Goal: Contribute content: Contribute content

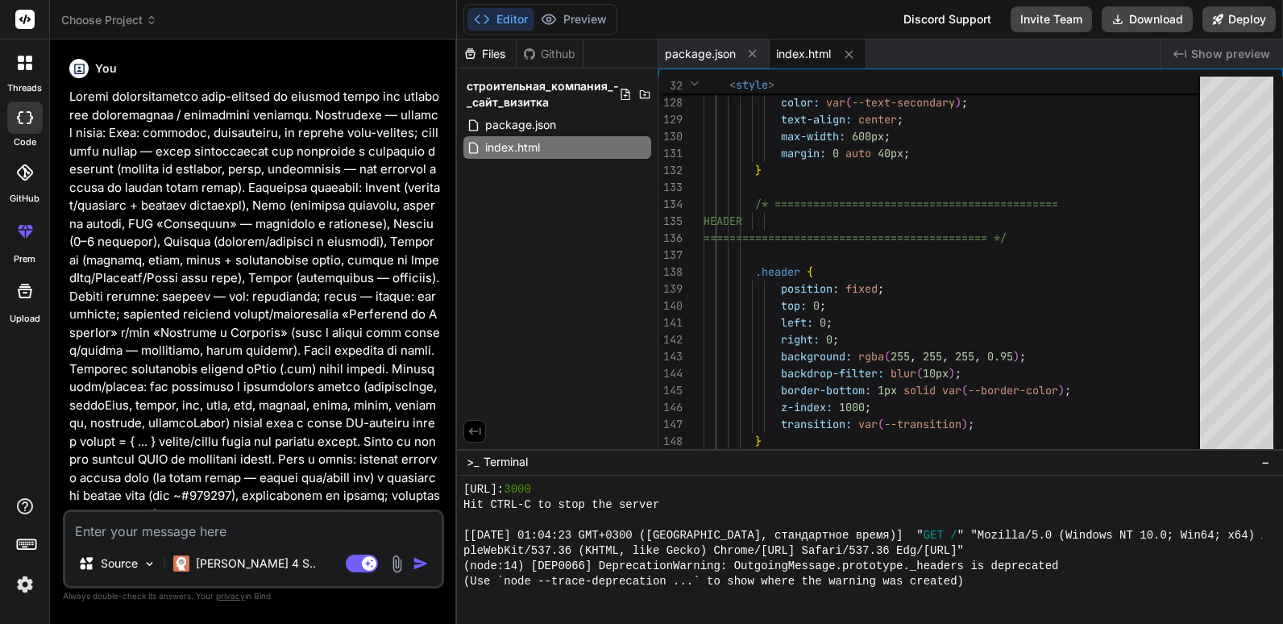
scroll to position [689, 0]
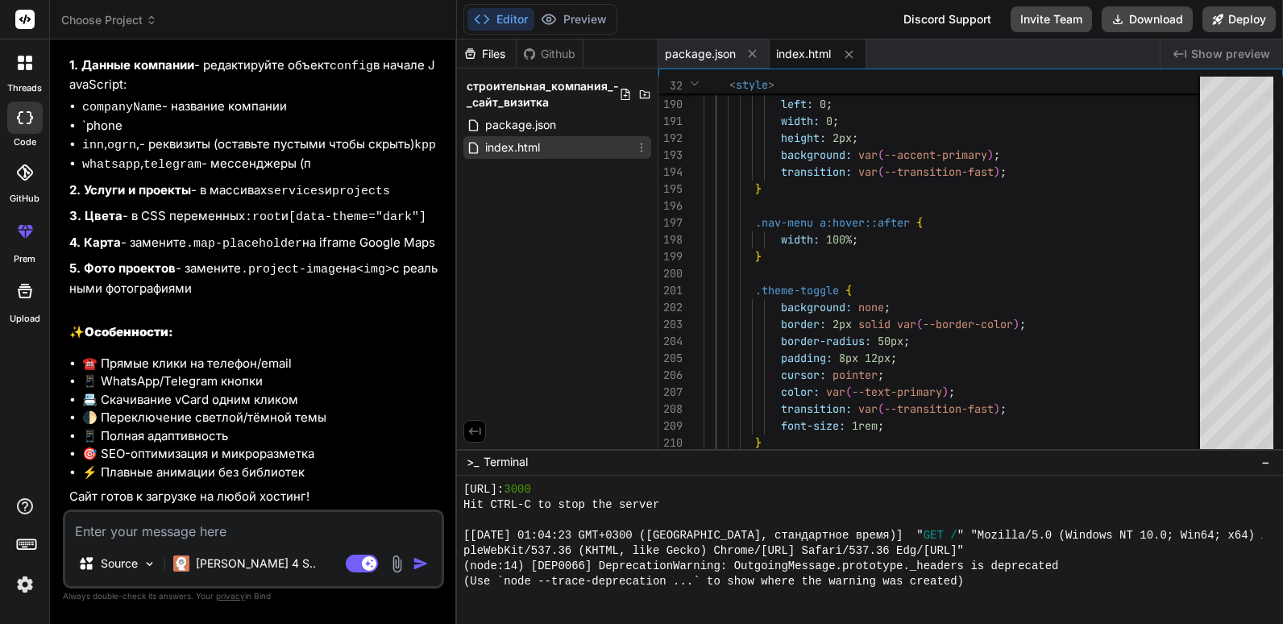
click at [645, 151] on icon at bounding box center [641, 147] width 13 height 13
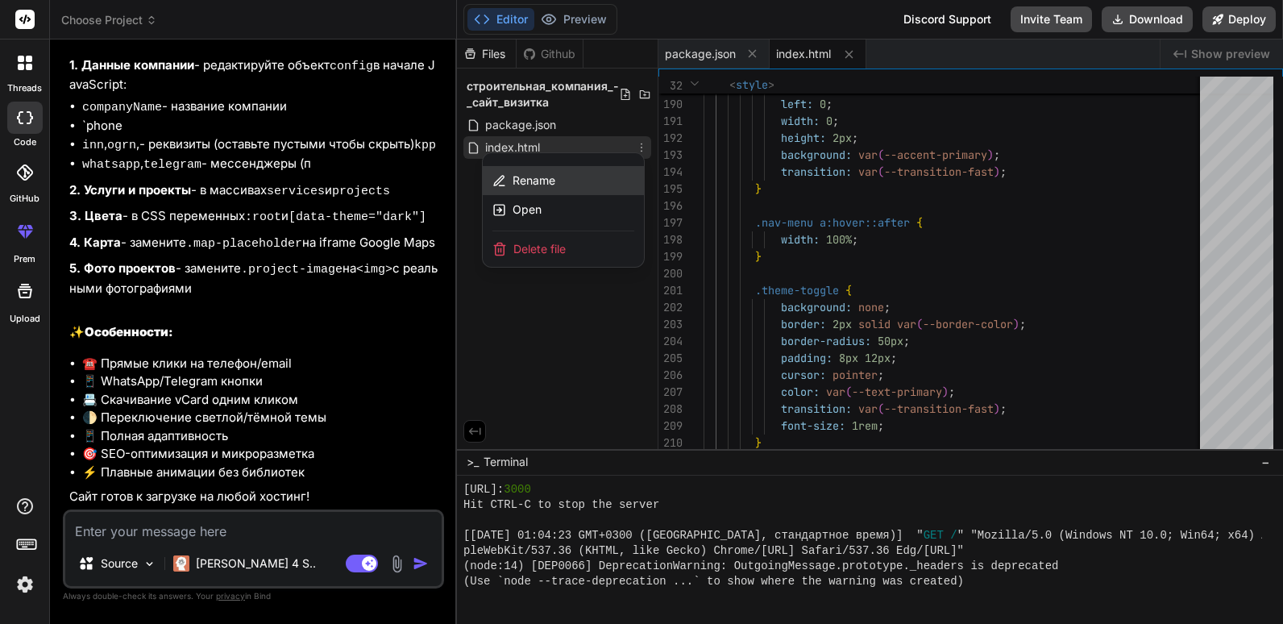
click at [603, 178] on div "Rename" at bounding box center [563, 180] width 161 height 29
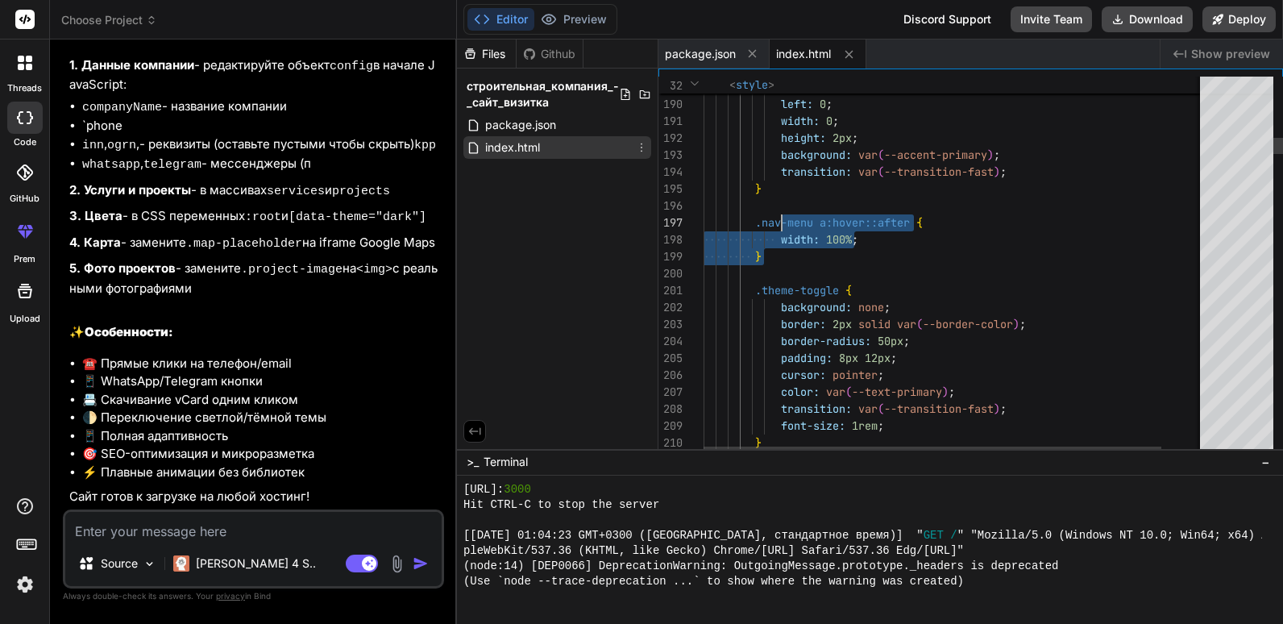
drag, startPoint x: 822, startPoint y: 261, endPoint x: 783, endPoint y: 214, distance: 60.7
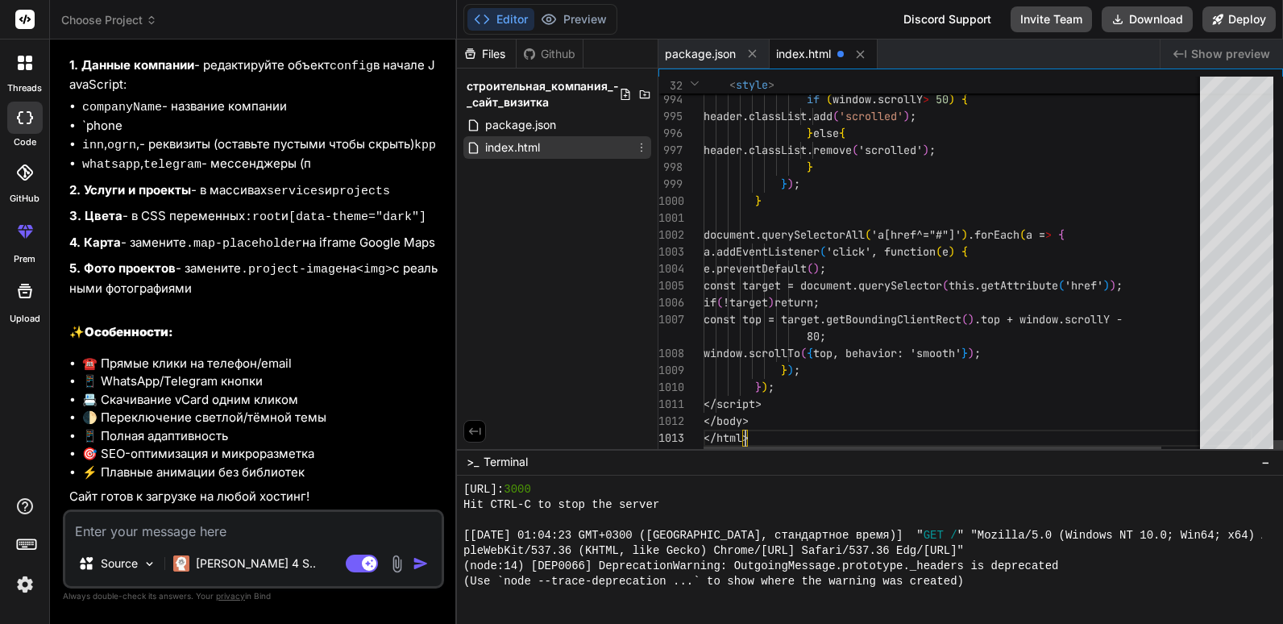
type textarea "}); }); </script> </body> </html>"
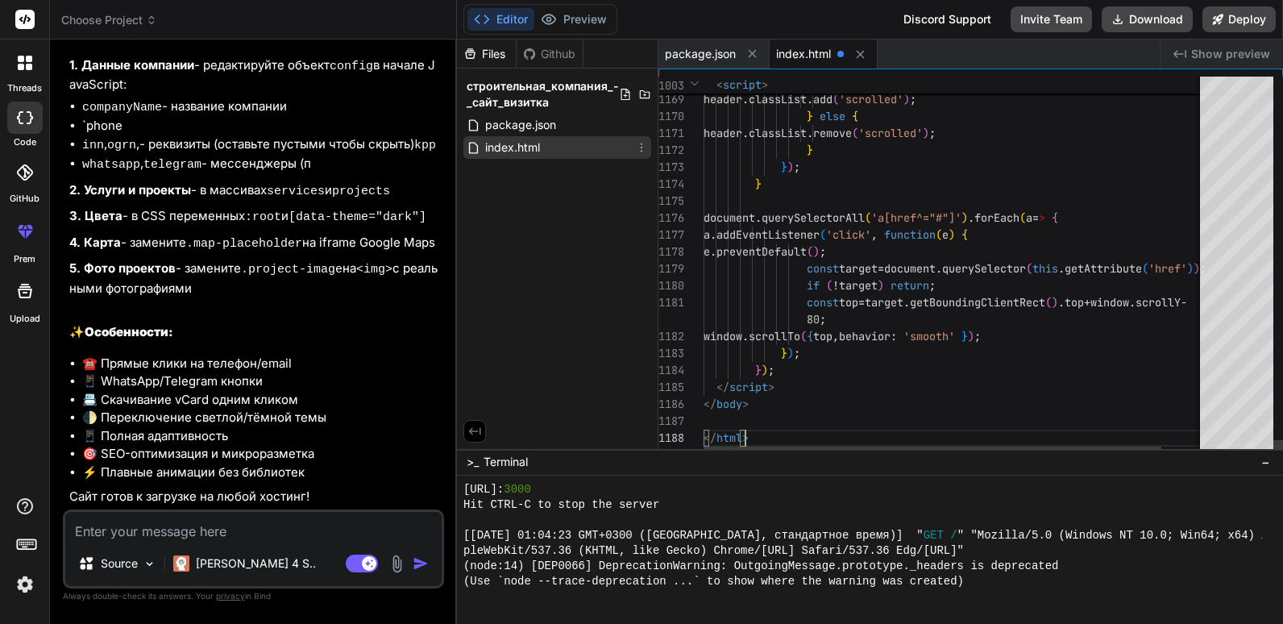
click at [317, 522] on textarea at bounding box center [253, 526] width 376 height 29
type textarea "У"
type textarea "x"
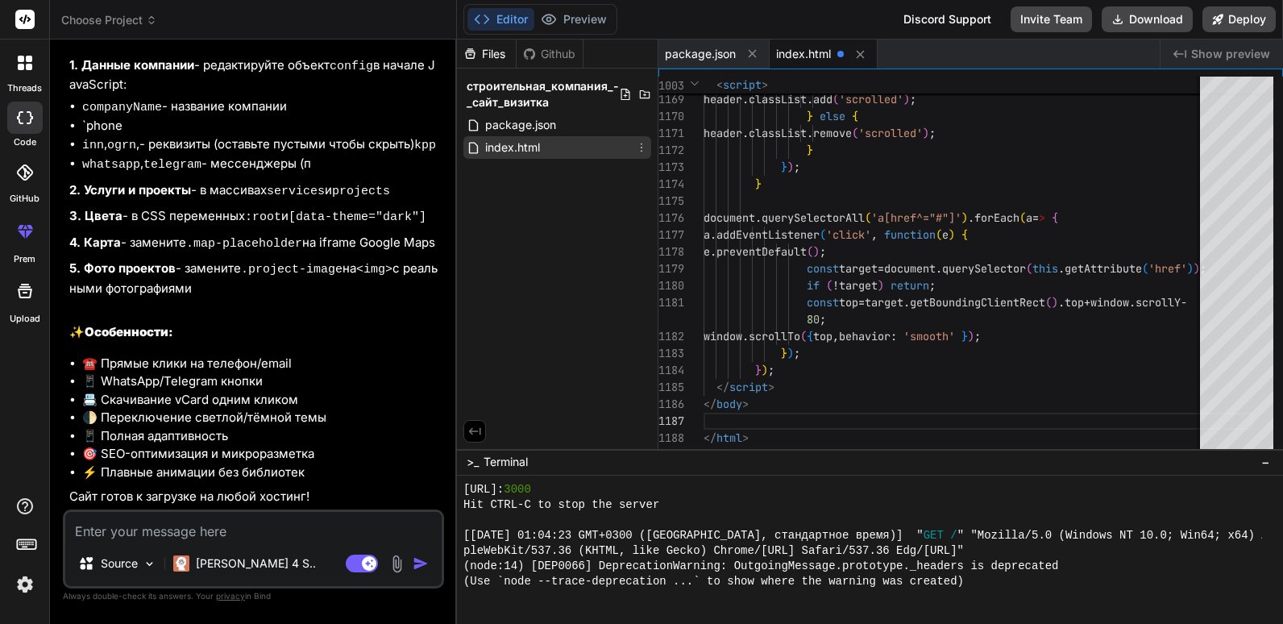
type textarea "С"
type textarea "x"
type textarea "Сд"
type textarea "x"
type textarea "Сде"
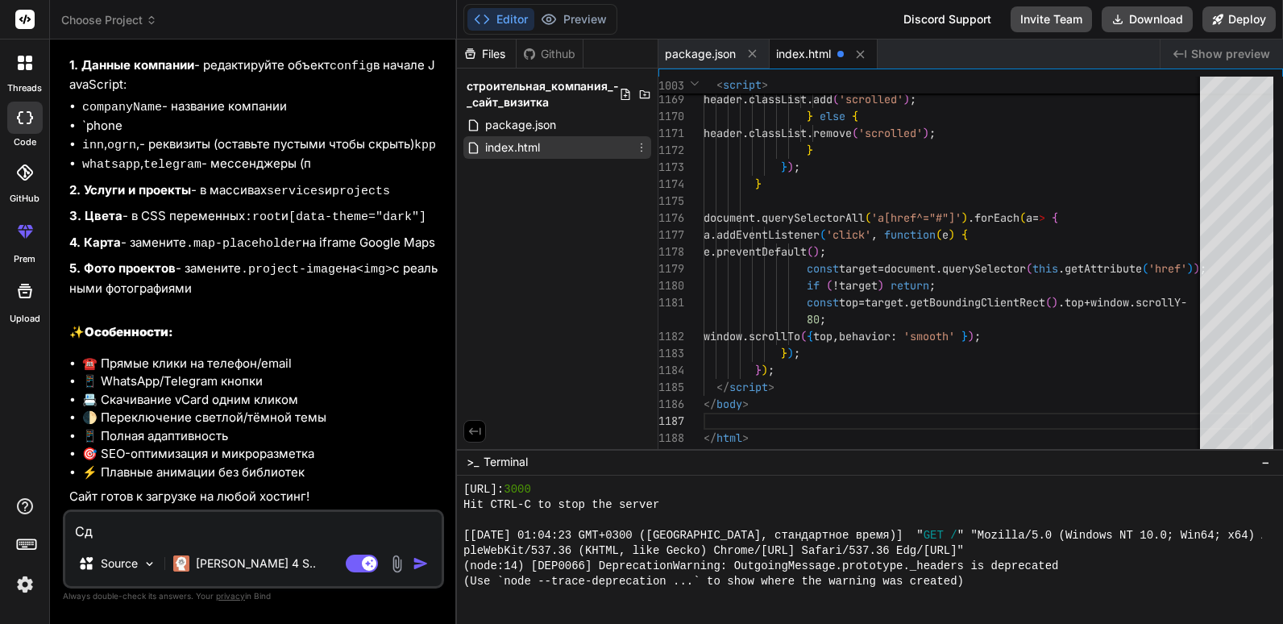
type textarea "x"
type textarea "Сдел"
type textarea "x"
type textarea "Сдела"
type textarea "x"
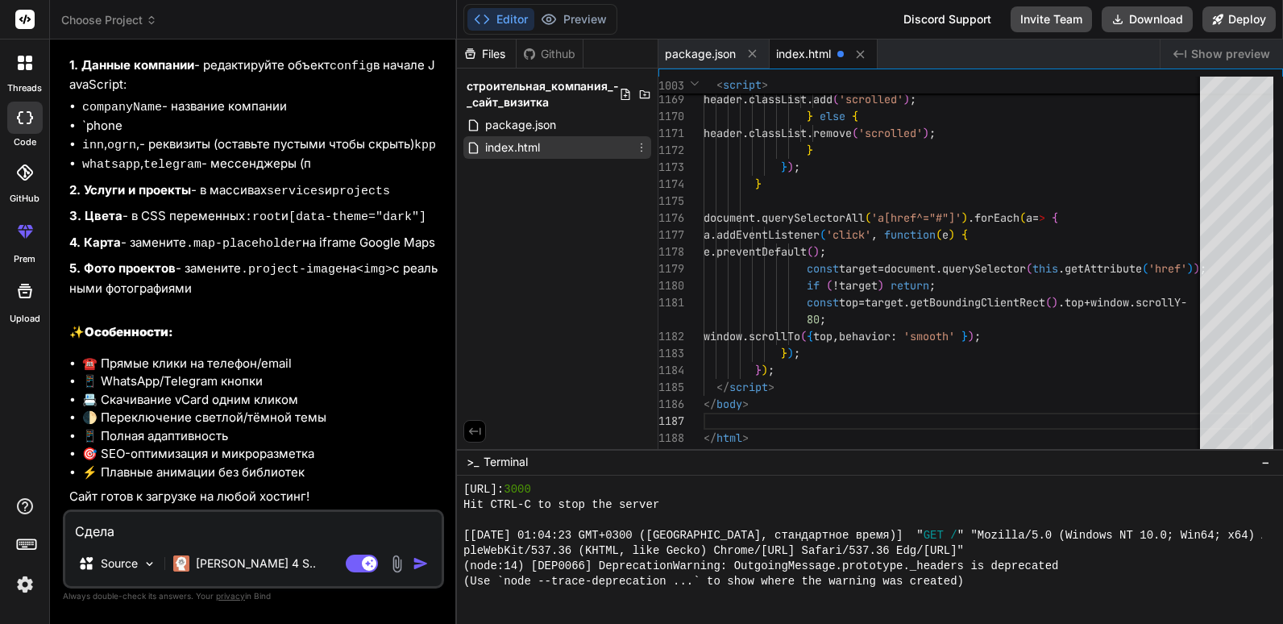
type textarea "Сделай"
type textarea "x"
type textarea "Сделай"
type textarea "x"
click at [261, 529] on textarea "Сделай" at bounding box center [253, 526] width 376 height 29
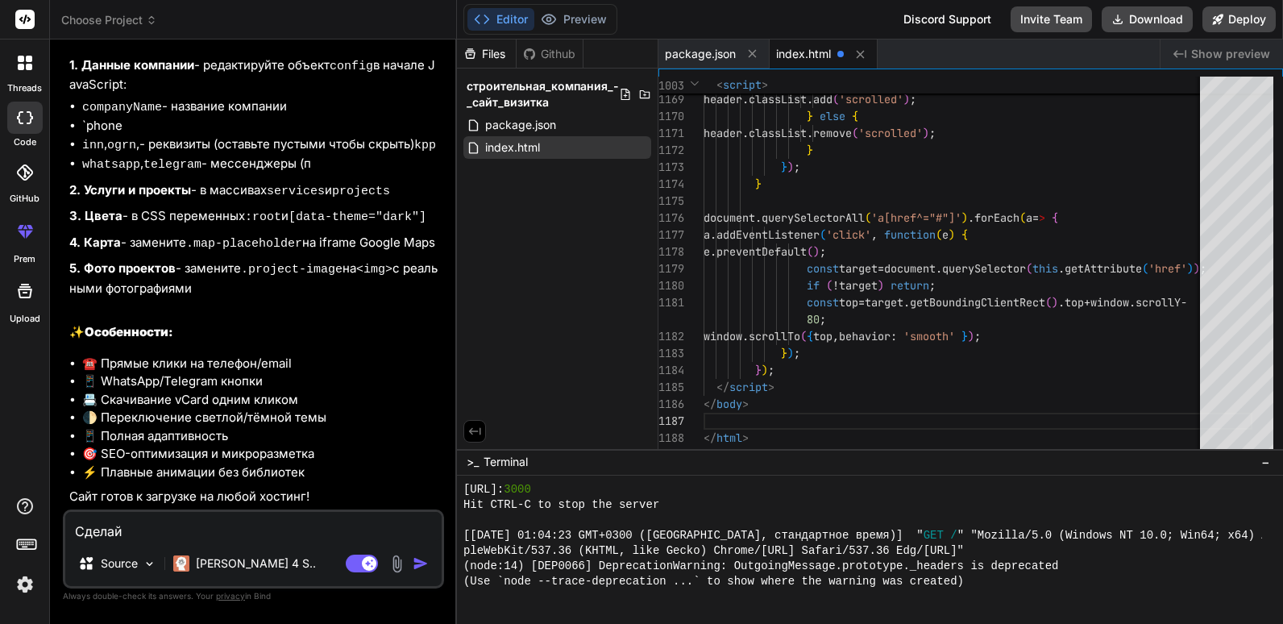
paste textarea "Наши проекты Примеры успешно выполненных работ"
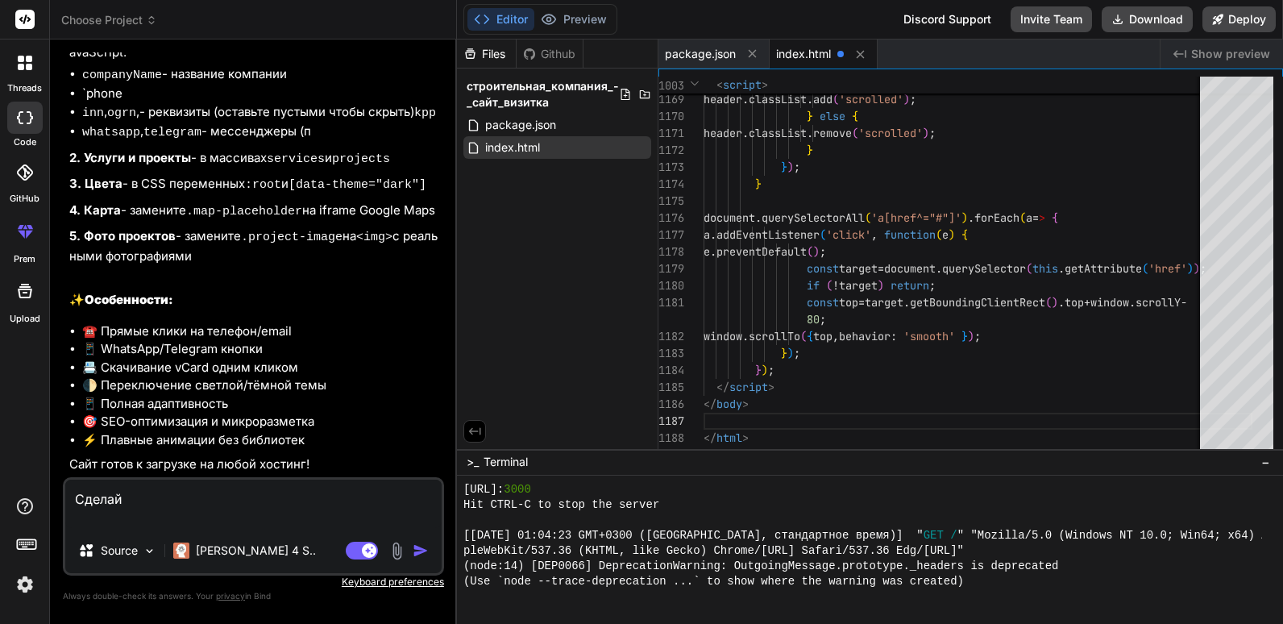
type textarea "Сделай Наши проекты Примеры успешно выполненных работ"
type textarea "x"
type textarea "Сделай Наши проекты Примеры успешно выполненных работ"
type textarea "x"
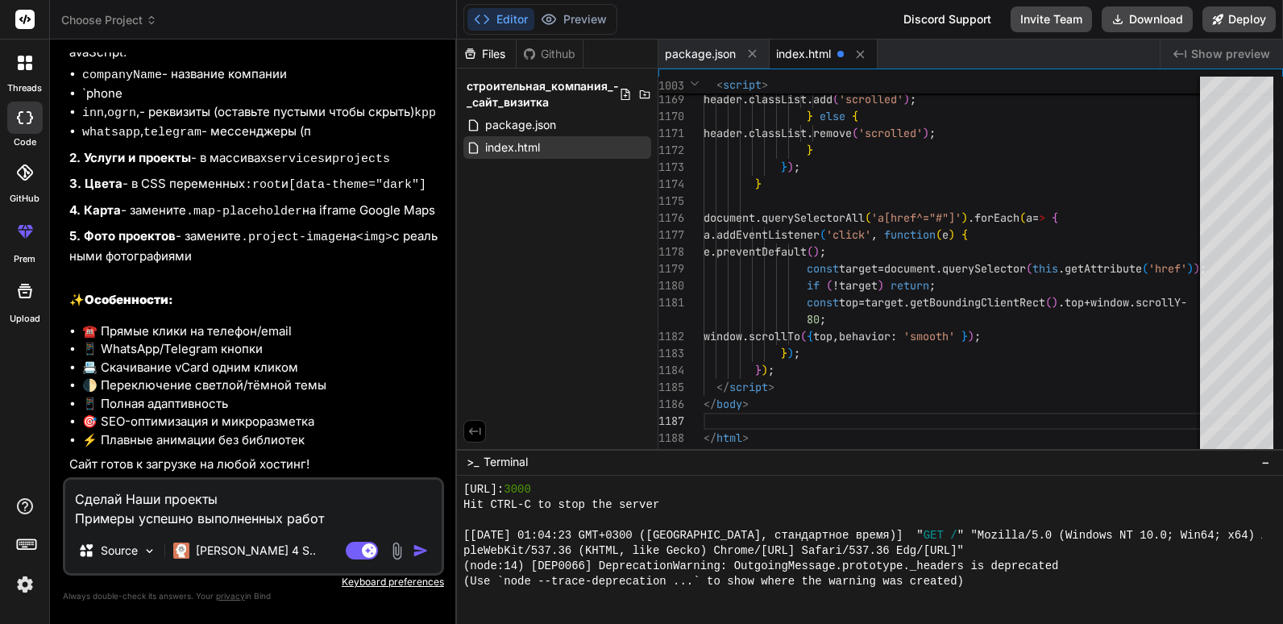
type textarea "Сделай Наши проекты Примеры успешно выполненных работ [PERSON_NAME]"
type textarea "x"
type textarea "Сделай Наши проекты Примеры успешно выполненных работ"
type textarea "x"
type textarea "Сделай Наши проекты Примеры успешно выполненных работ [PERSON_NAME]"
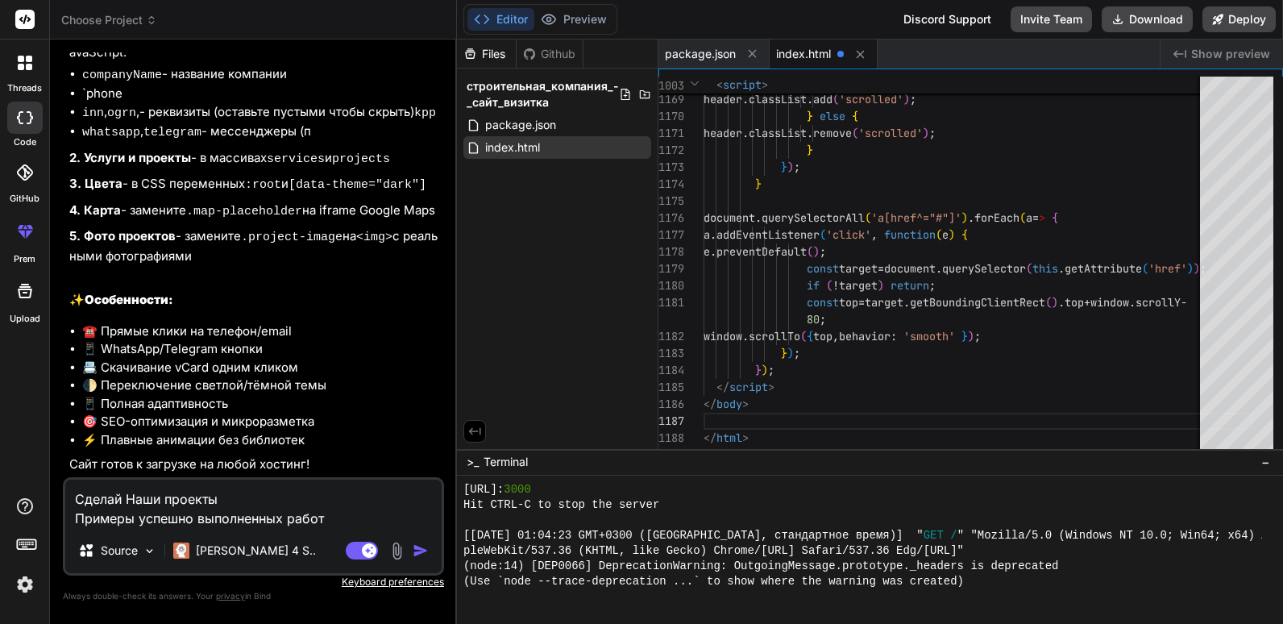
type textarea "x"
type textarea "Сделай Наши проекты Примеры успешно выполненных работ бе"
type textarea "x"
type textarea "Сделай Наши проекты Примеры успешно выполненных работ без"
type textarea "x"
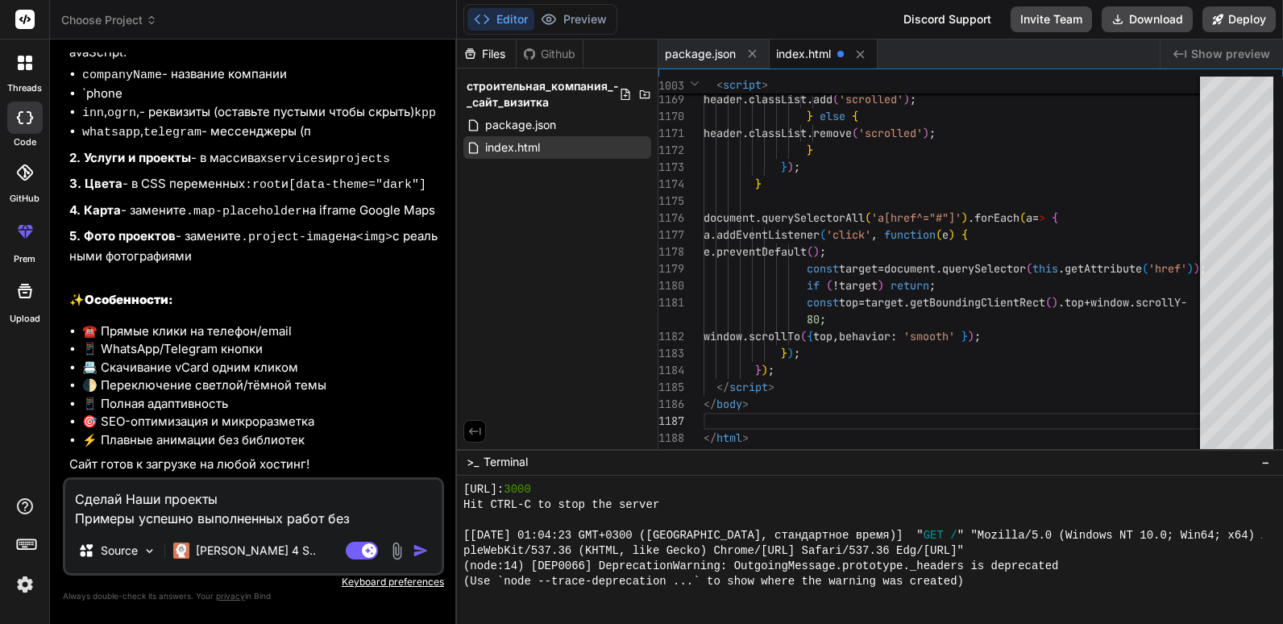
type textarea "Сделай Наши проекты Примеры успешно выполненных работ без"
type textarea "x"
type textarea "Сделай Наши проекты Примеры успешно выполненных работ без ф"
type textarea "x"
type textarea "Сделай Наши проекты Примеры успешно выполненных работ без фо"
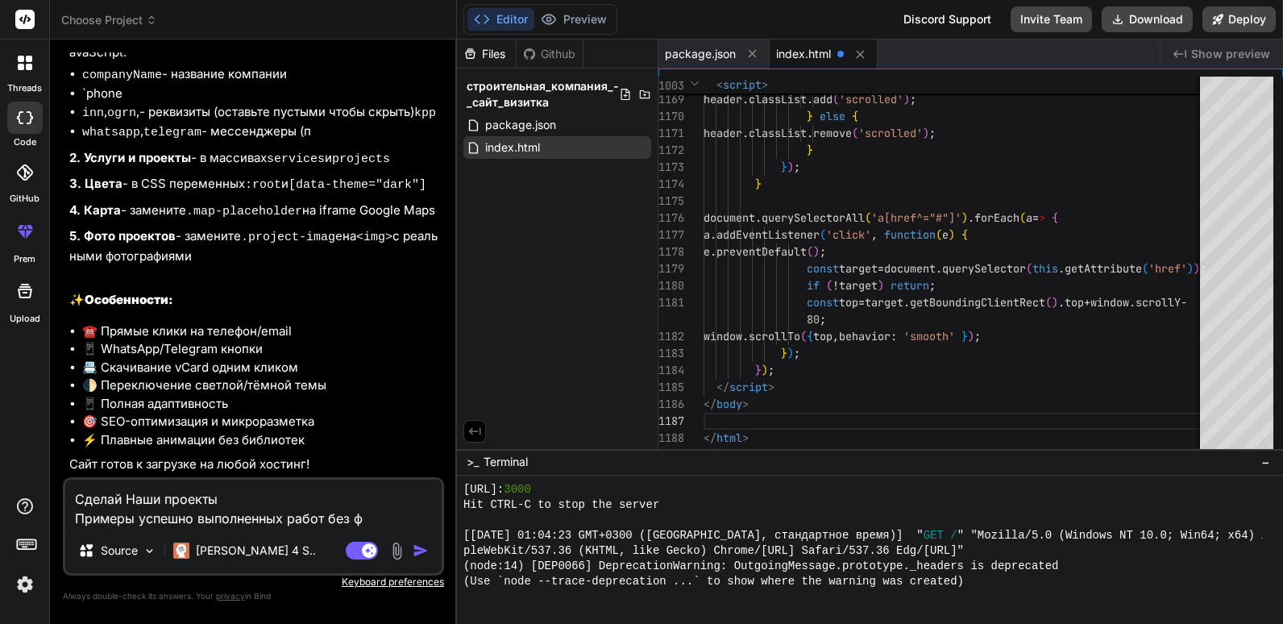
type textarea "x"
type textarea "Сделай Наши проекты Примеры успешно выполненных работ без фот"
type textarea "x"
type textarea "Сделай Наши проекты Примеры успешно выполненных работ без фото"
type textarea "x"
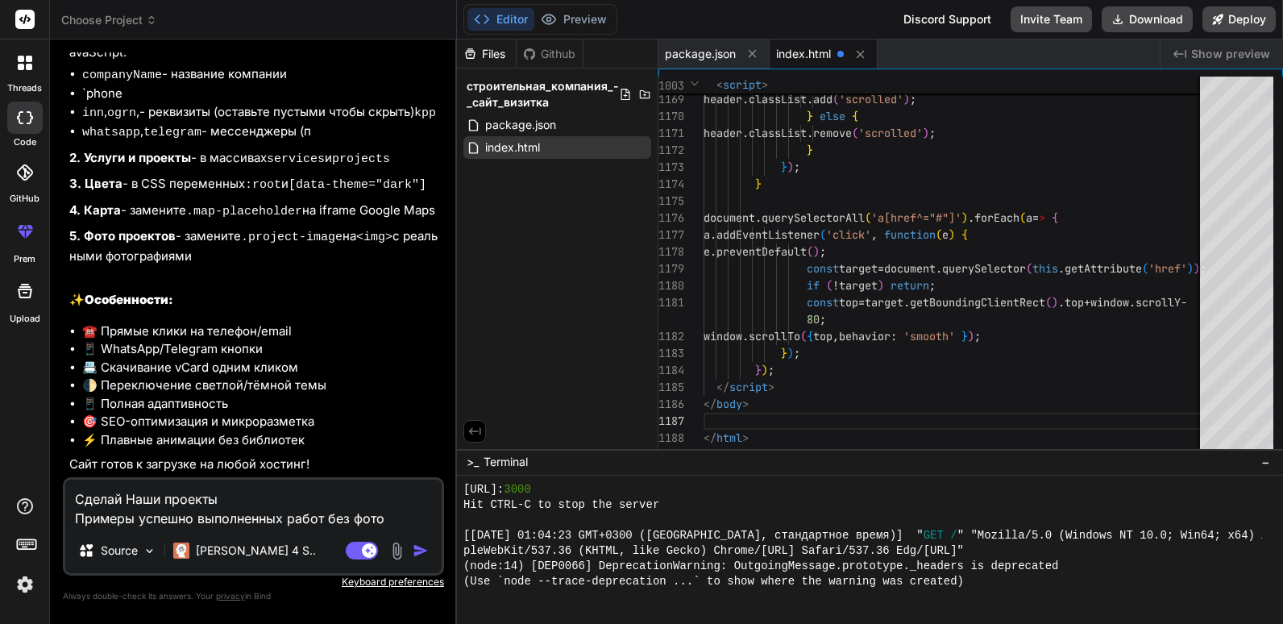
type textarea "Сделай Наши проекты Примеры успешно выполненных работ без фоток"
type textarea "x"
type textarea "Сделай Наши проекты Примеры успешно выполненных работ без фоток"
type textarea "x"
type textarea "Сделай Наши проекты Примеры успешно выполненных работ без фоток [PERSON_NAME]"
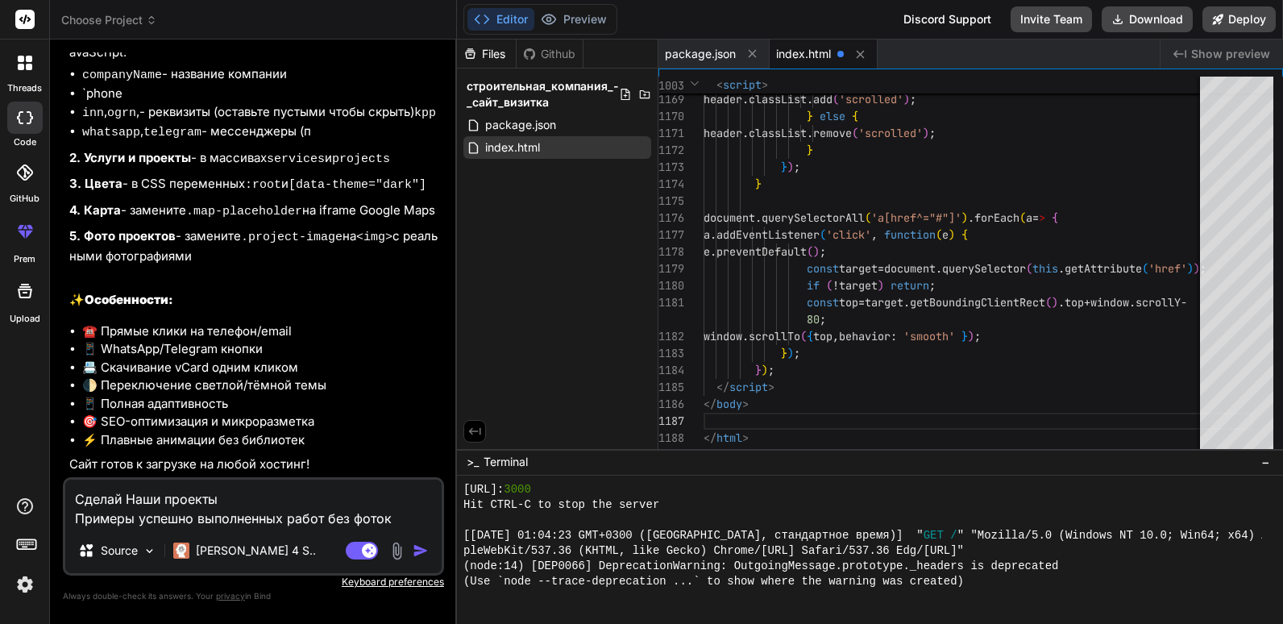
type textarea "x"
type textarea "Сделай Наши проекты Примеры успешно выполненных работ без фоток но"
type textarea "x"
type textarea "Сделай Наши проекты Примеры успешно выполненных работ без фоток но"
type textarea "x"
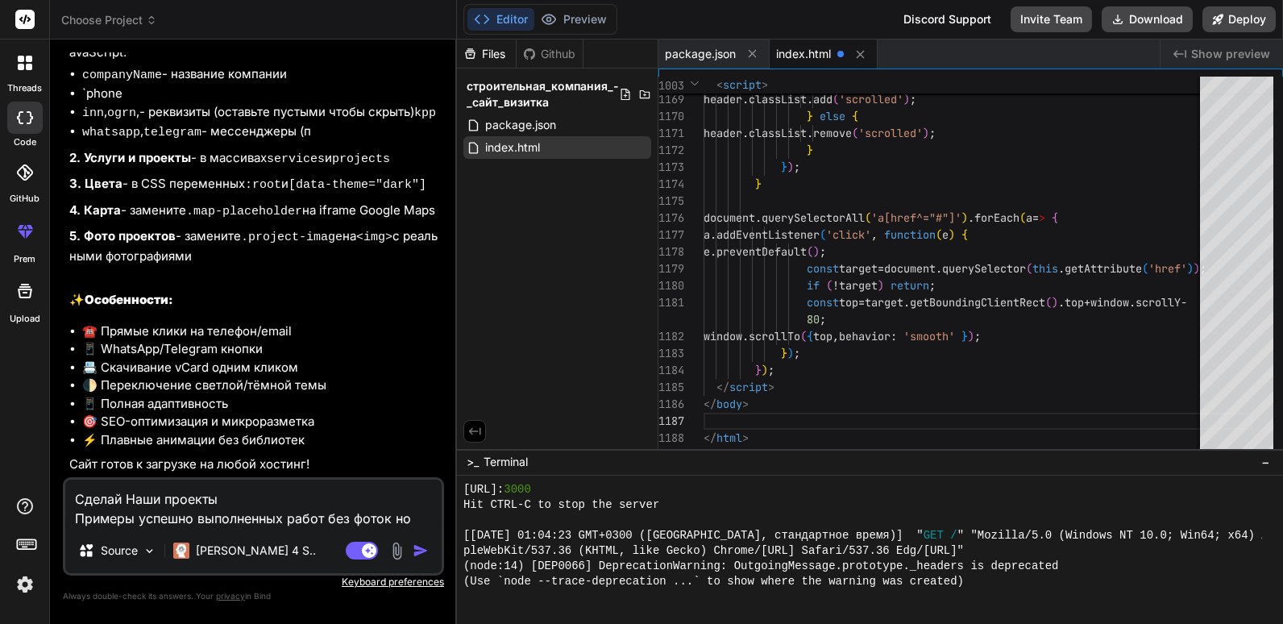
type textarea "Сделай Наши проекты Примеры успешно выполненных работ без фоток но [PERSON_NAME]"
type textarea "x"
type textarea "Сделай Наши проекты Примеры успешно выполненных работ без фоток но кр"
type textarea "x"
type textarea "Сделай Наши проекты Примеры успешно выполненных работ без фоток но кра"
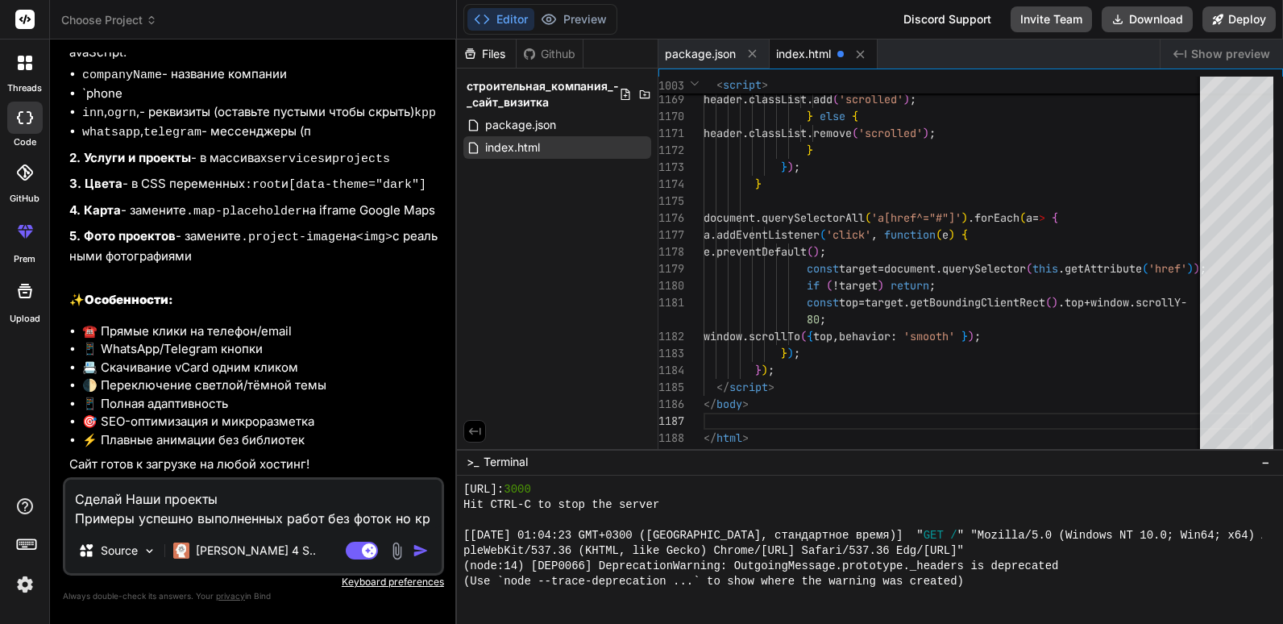
type textarea "x"
type textarea "Сделай Наши проекты Примеры успешно выполненных работ без фоток но крас"
type textarea "x"
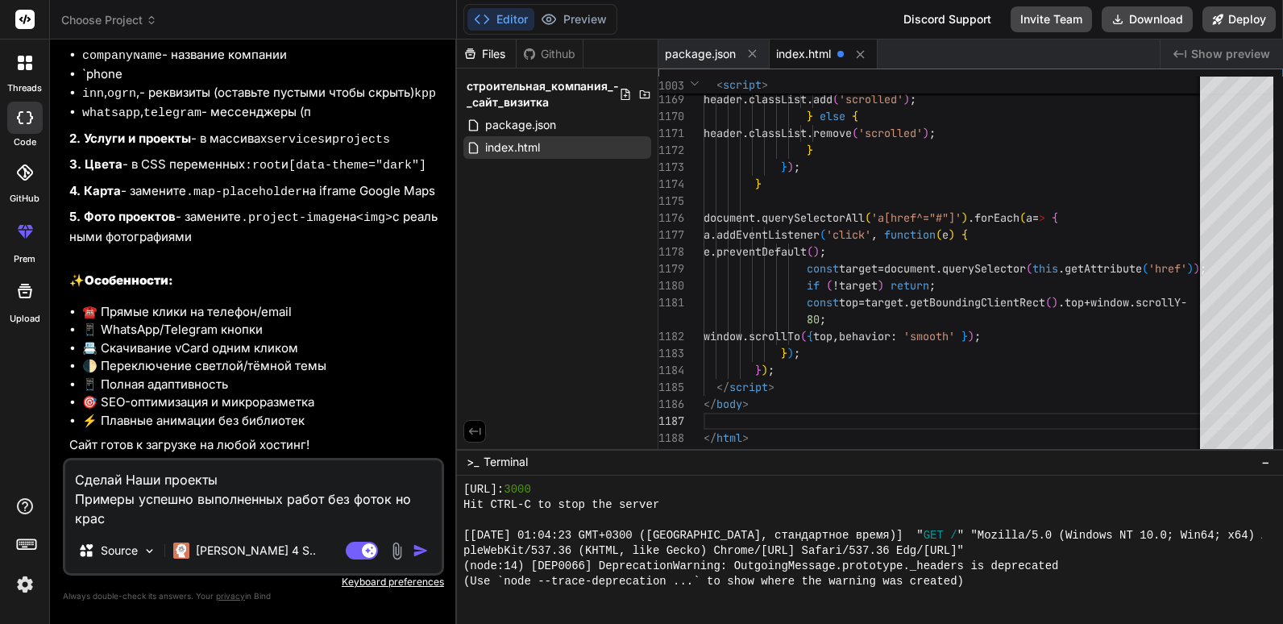
type textarea "Сделай Наши проекты Примеры успешно выполненных работ без фоток но краси"
type textarea "x"
type textarea "Сделай Наши проекты Примеры успешно выполненных работ без фоток но красив"
type textarea "x"
type textarea "Сделай Наши проекты Примеры успешно выполненных работ без фоток но красиво"
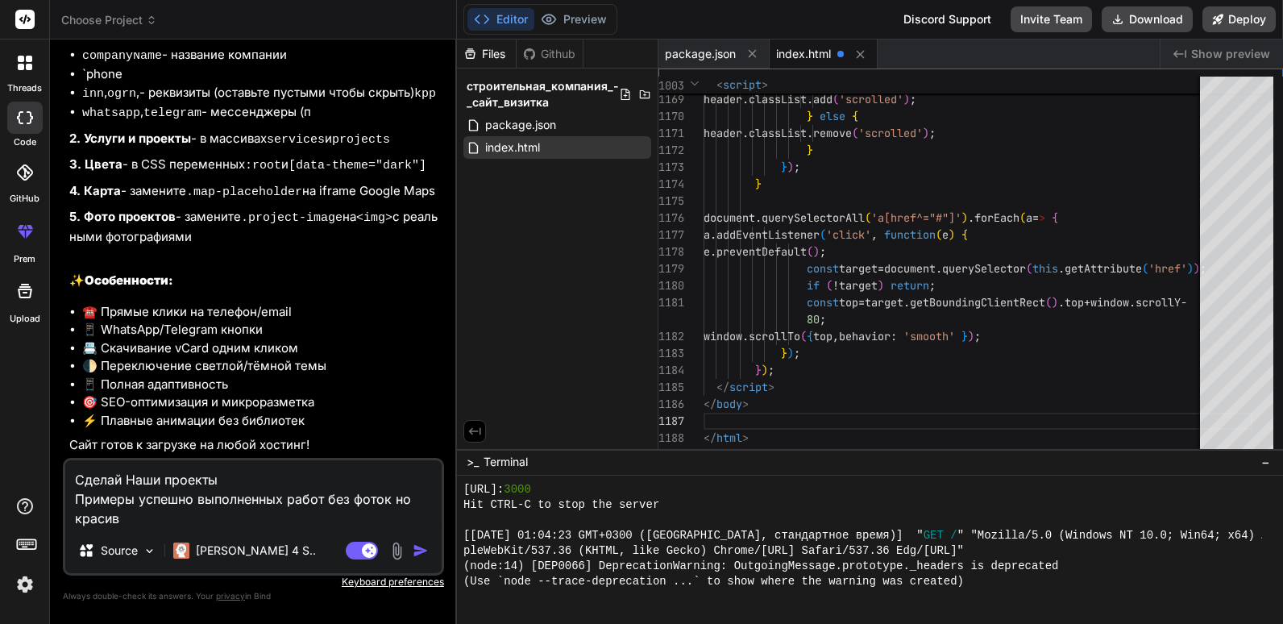
type textarea "x"
type textarea "Сделай Наши проекты Примеры успешно выполненных работ без фоток но красиво"
type textarea "x"
type textarea "Сделай Наши проекты Примеры успешно выполненных работ без фоток но красиво"
type textarea "x"
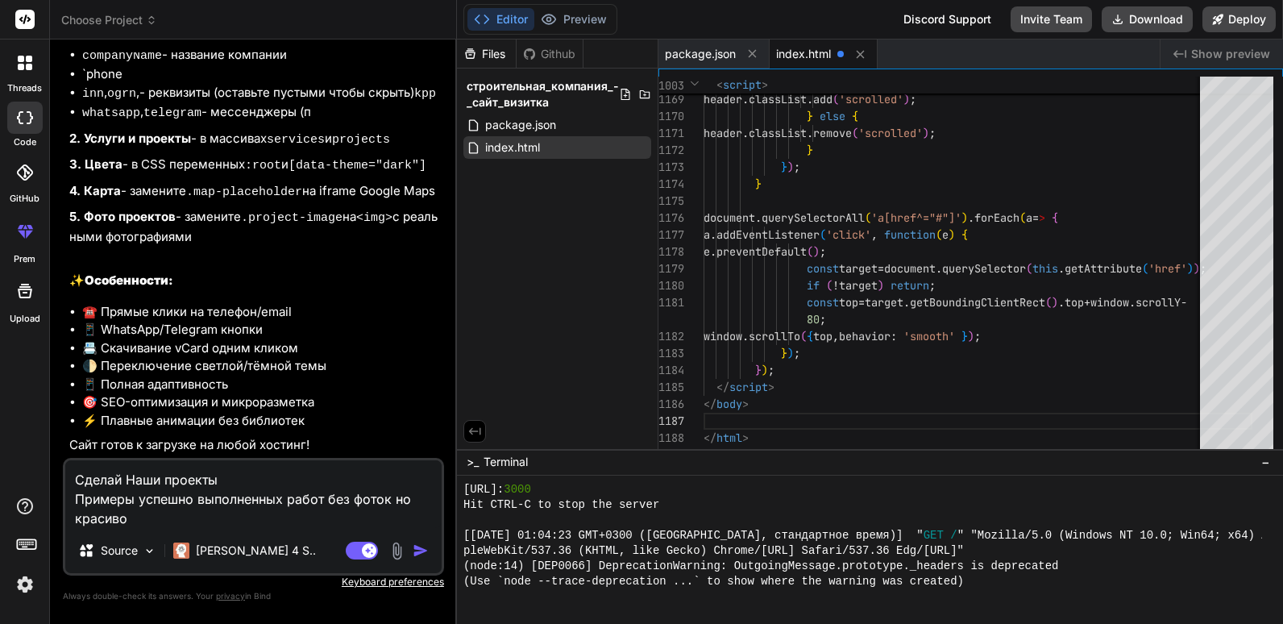
type textarea "Сделай Наши проекты Примеры успешно выполненных работ без фоток но красиво"
type textarea "x"
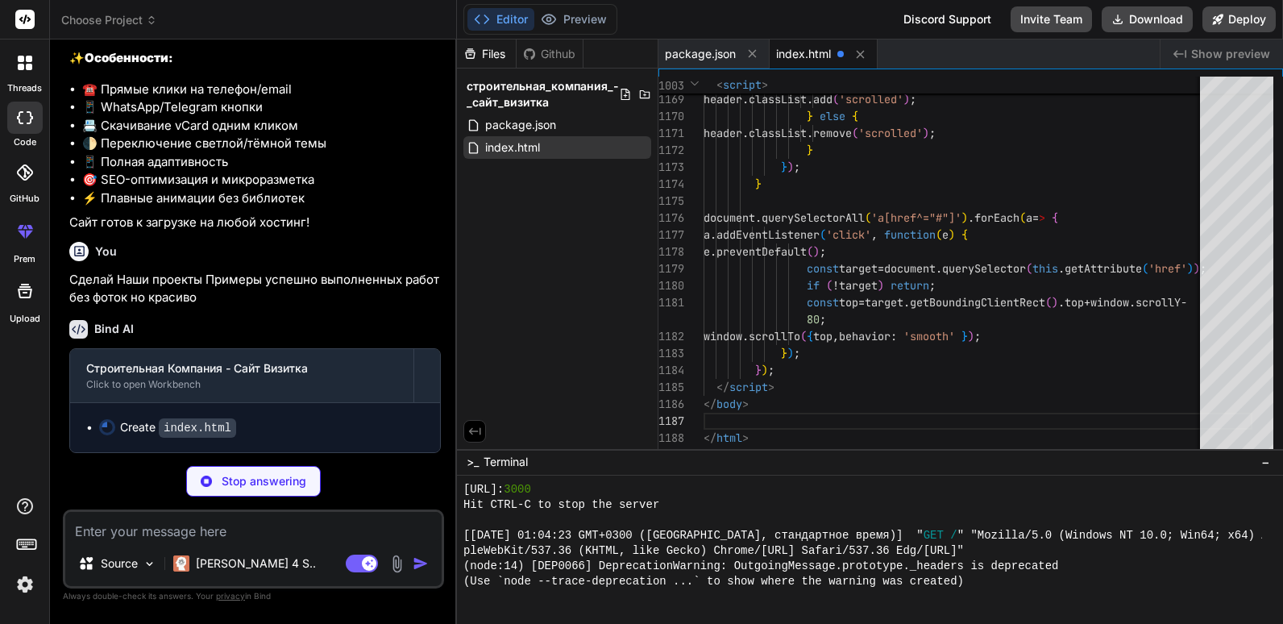
scroll to position [2177, 0]
type textarea "x"
type textarea "} document.querySelectorAll('a[href^="#"]').forEach(a => { a.addEventListener('…"
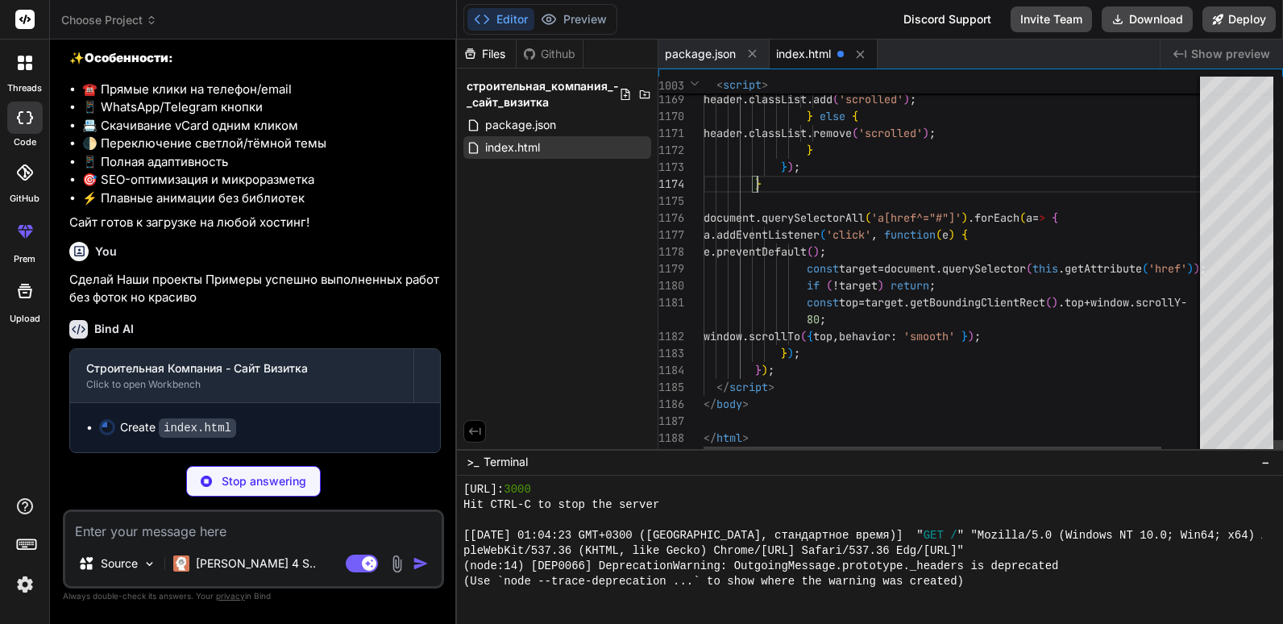
type textarea "x"
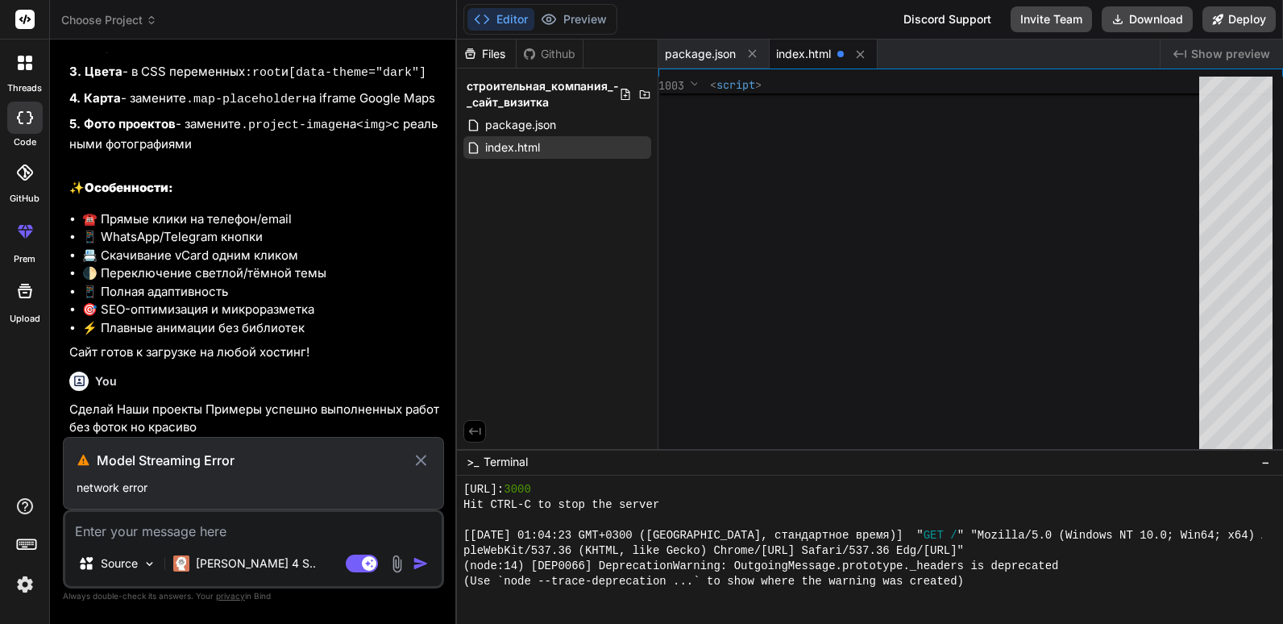
scroll to position [2047, 0]
click at [760, 219] on div at bounding box center [953, 266] width 512 height 379
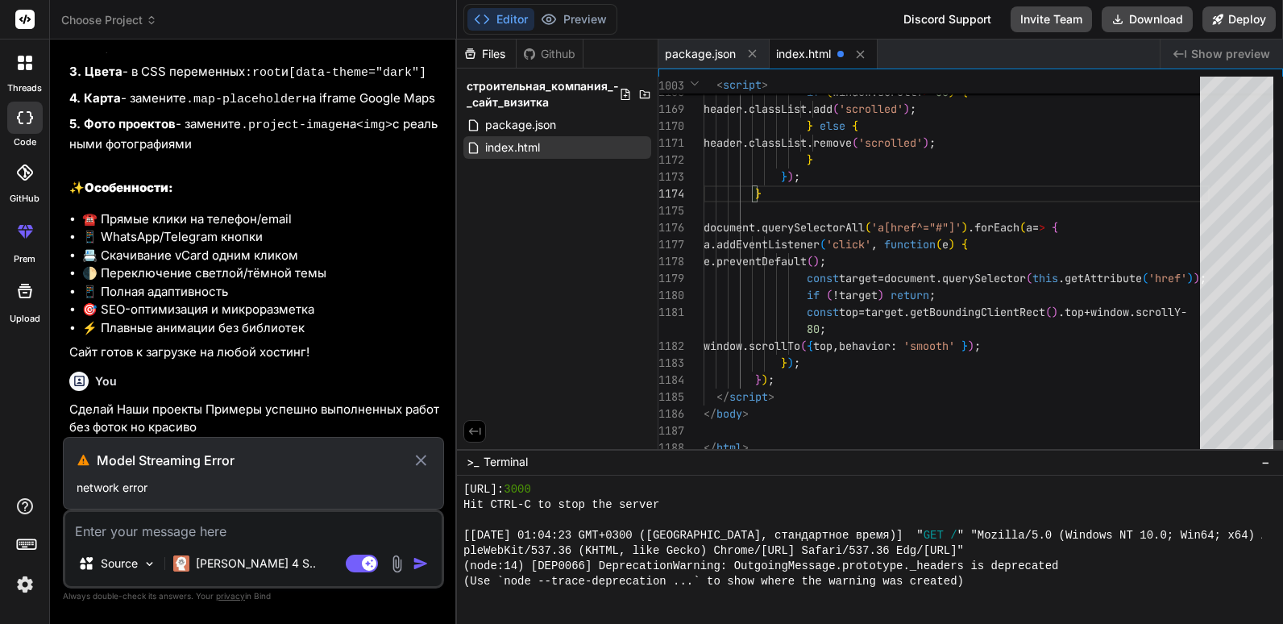
type textarea "function setupHeaderScroll() { const header = document.getElementById('header')…"
click at [579, 27] on button "Preview" at bounding box center [573, 19] width 79 height 23
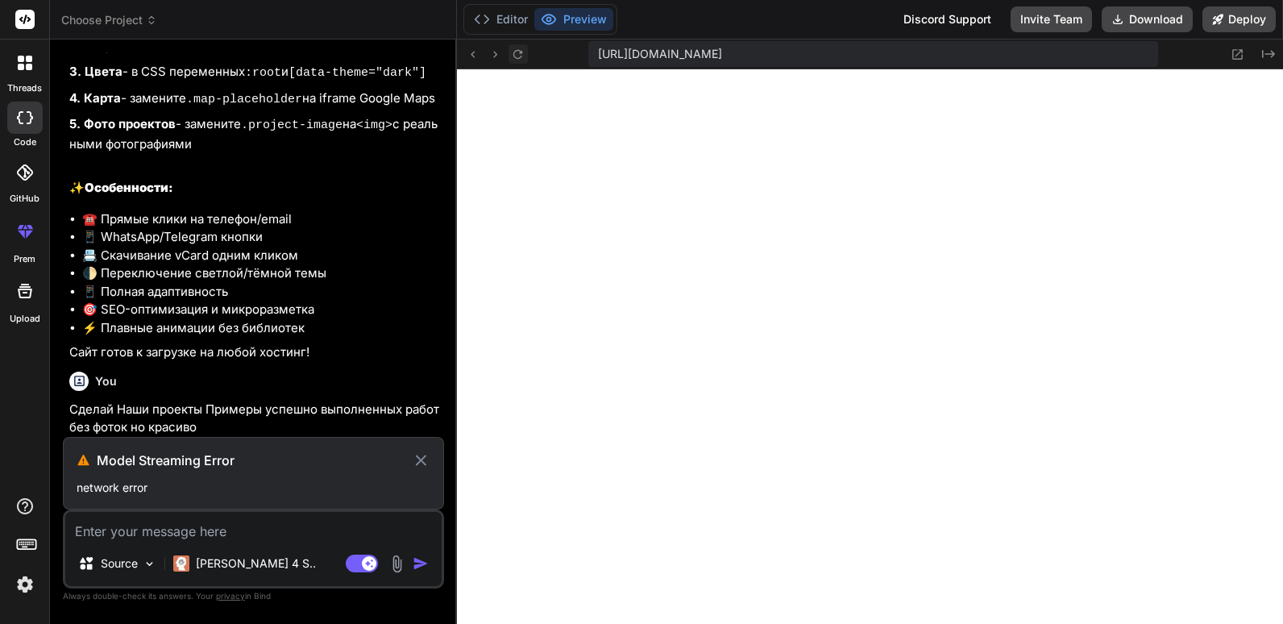
click at [515, 51] on icon at bounding box center [517, 53] width 9 height 9
click at [511, 20] on font "Editor" at bounding box center [511, 19] width 31 height 16
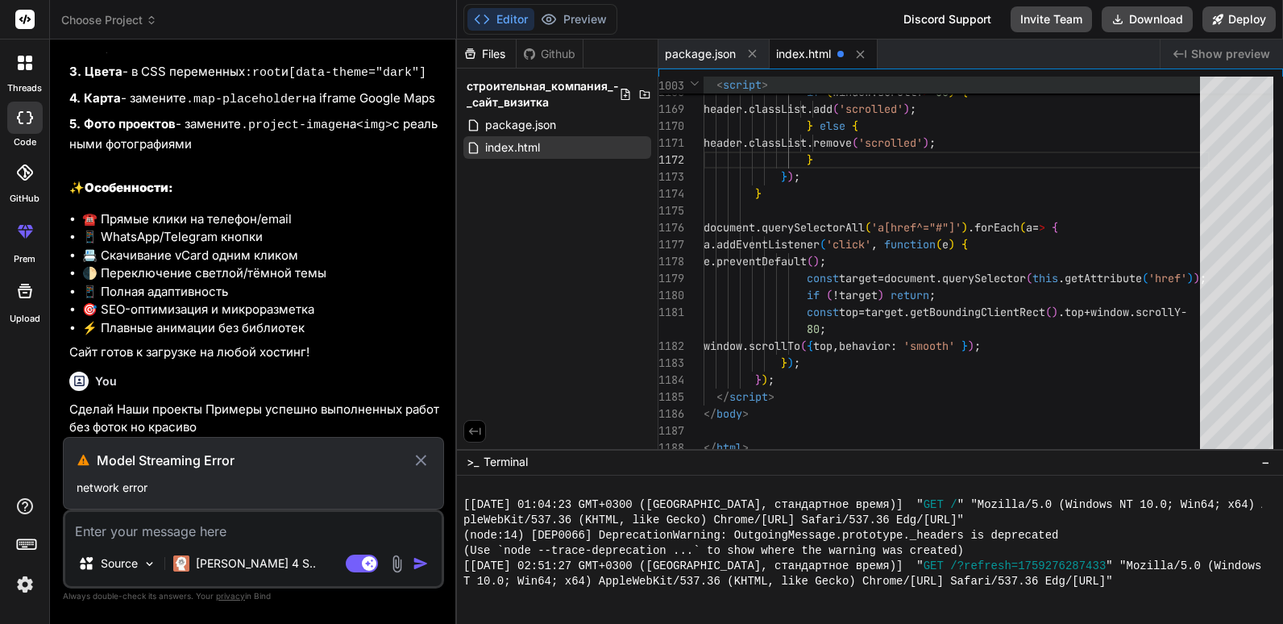
drag, startPoint x: 814, startPoint y: 60, endPoint x: 815, endPoint y: 91, distance: 30.7
click at [840, 59] on div at bounding box center [853, 54] width 33 height 20
click at [819, 54] on span "index.html" at bounding box center [803, 54] width 55 height 16
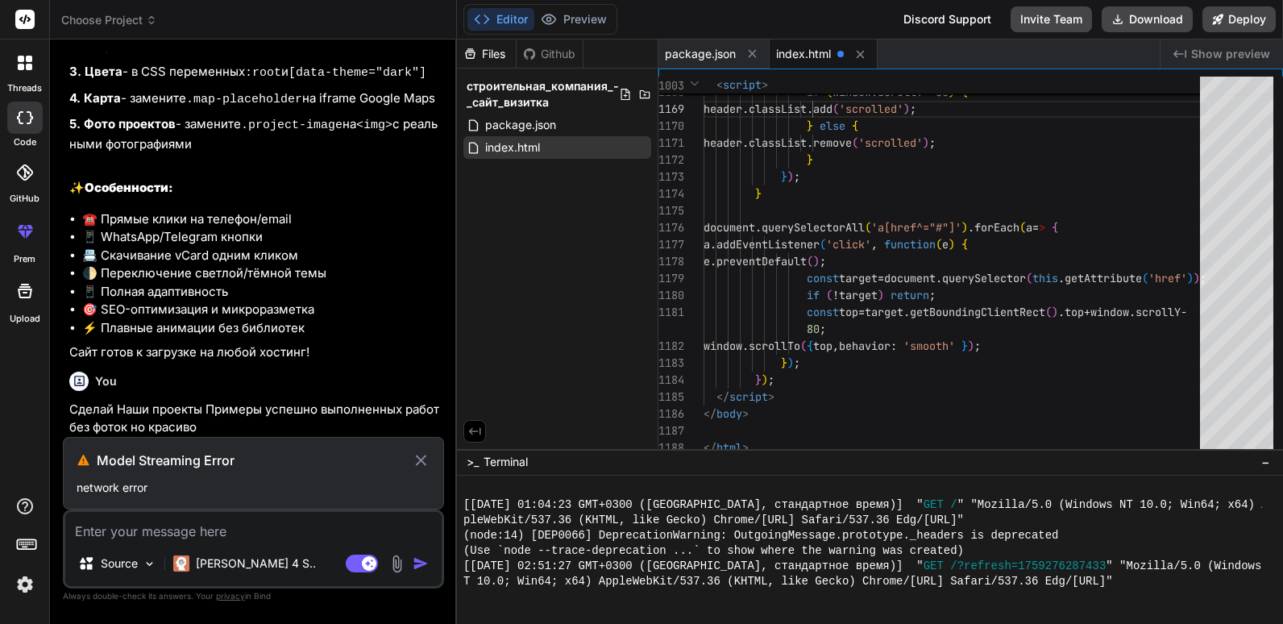
click at [545, 209] on div "Files Github строительная_компания_-_сайт_визитка package.json index.html" at bounding box center [557, 243] width 201 height 409
click at [639, 149] on icon at bounding box center [641, 147] width 13 height 13
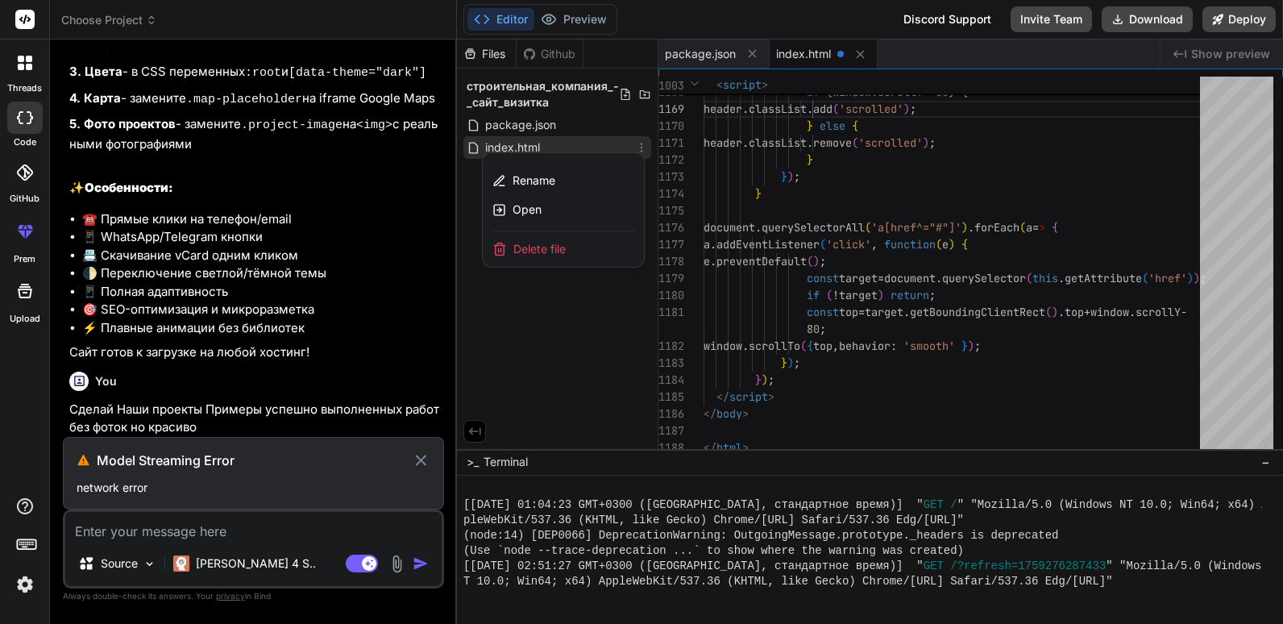
click at [818, 214] on div at bounding box center [870, 331] width 826 height 584
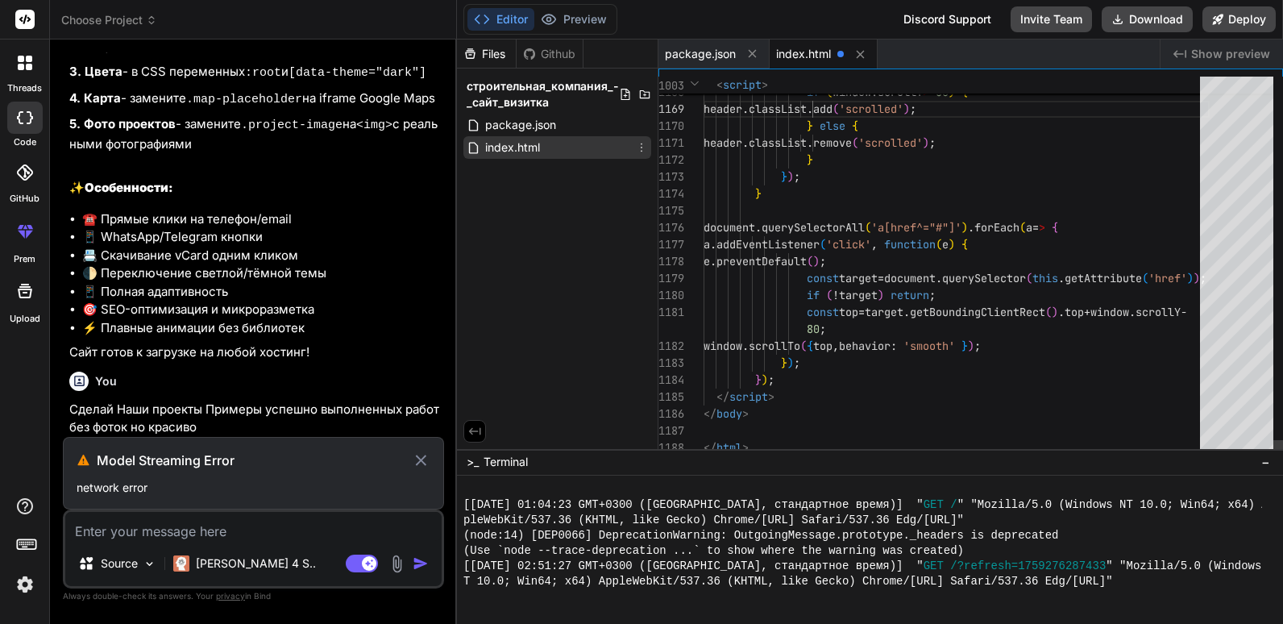
type textarea "} document.querySelectorAll('a[href^="#"]').forEach(a => { a.addEventListener('…"
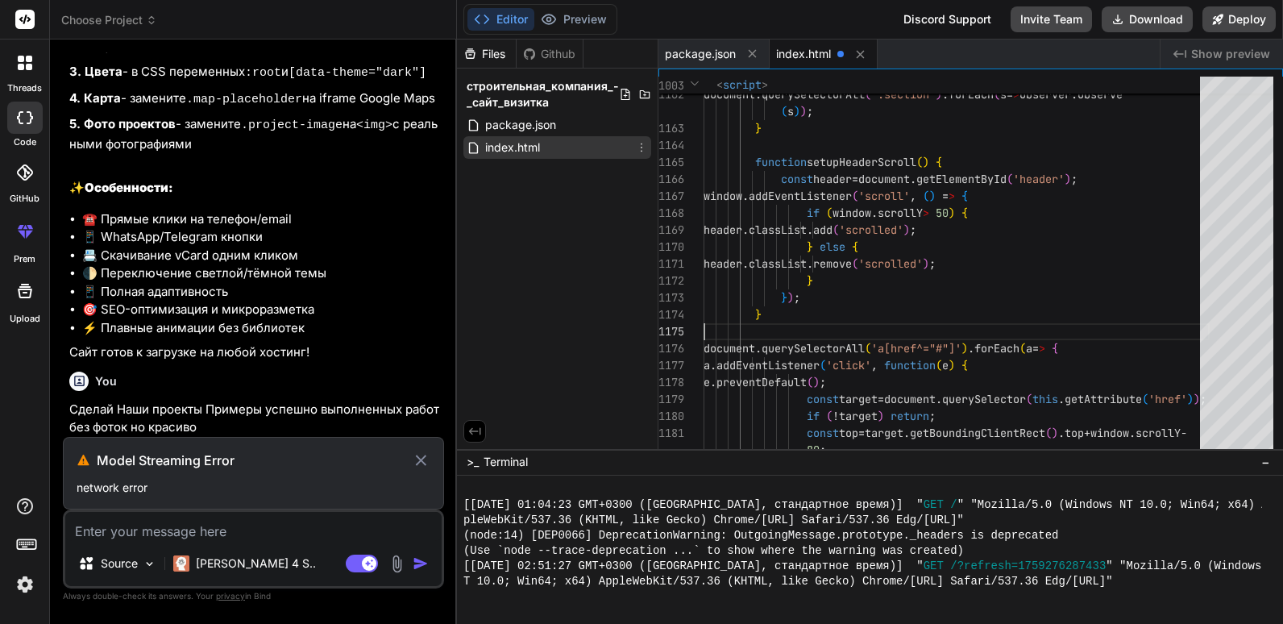
click at [645, 147] on icon at bounding box center [641, 147] width 13 height 13
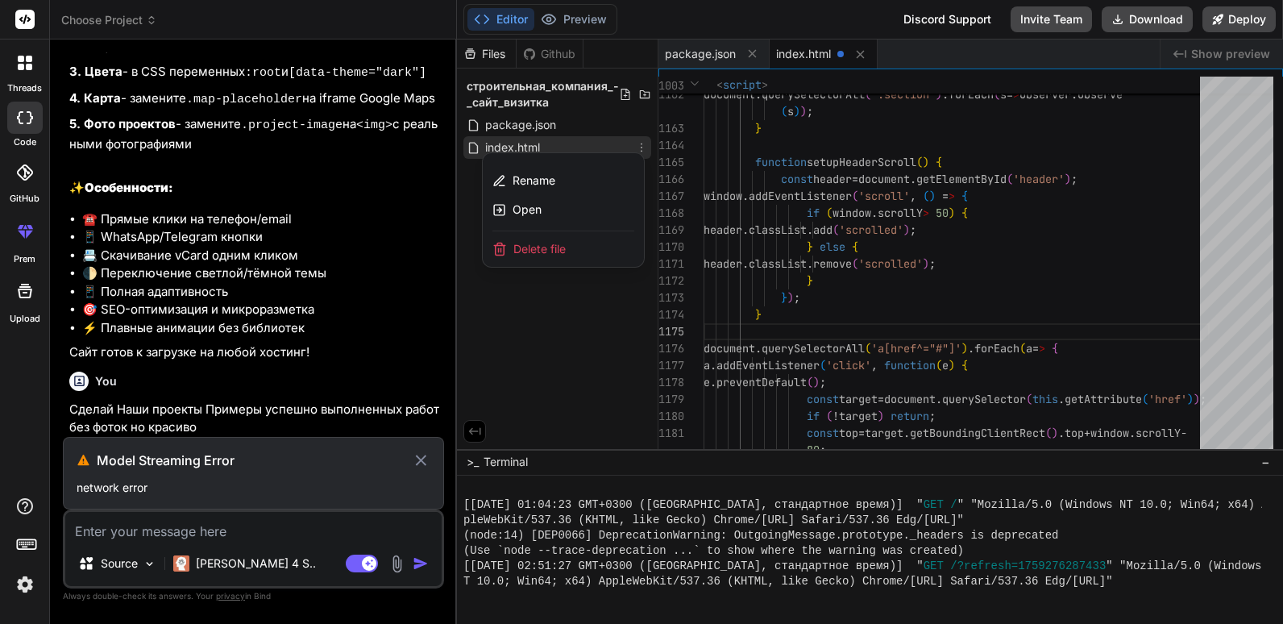
click at [574, 247] on div "Delete file" at bounding box center [563, 248] width 161 height 35
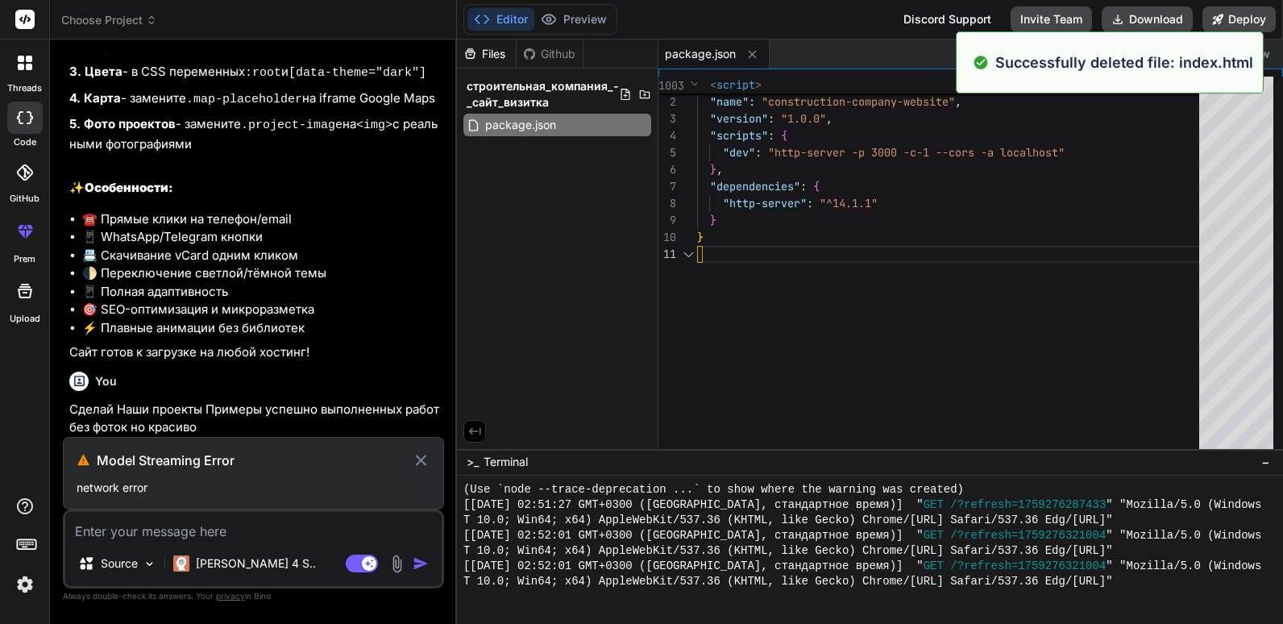
scroll to position [781, 0]
click at [748, 310] on div "{ "name" : "construction-company-website" , "version" : "1.0.0" , "scripts" : {…" at bounding box center [953, 266] width 512 height 379
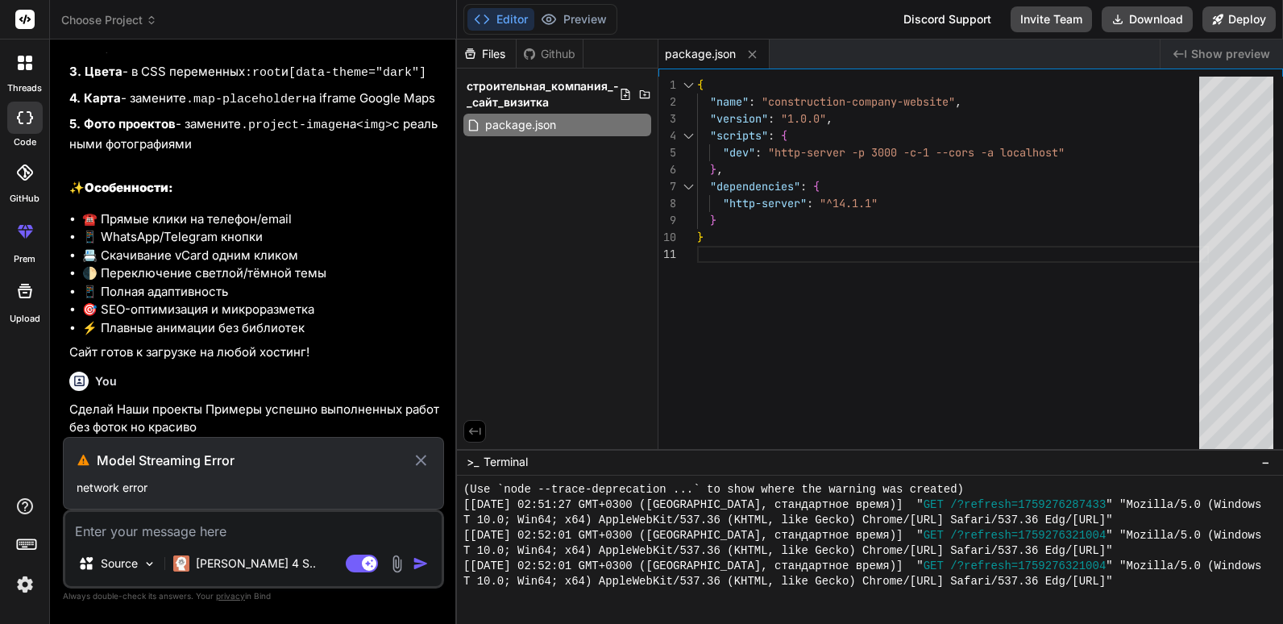
click at [542, 262] on div "Files Github строительная_компания_-_сайт_визитка package.json" at bounding box center [557, 243] width 201 height 409
drag, startPoint x: 589, startPoint y: 174, endPoint x: 562, endPoint y: 169, distance: 27.0
click at [558, 176] on div "Files Github строительная_компания_-_сайт_визитка package.json" at bounding box center [557, 243] width 201 height 409
click at [620, 97] on icon at bounding box center [625, 94] width 13 height 13
click at [566, 127] on input "text" at bounding box center [571, 123] width 176 height 19
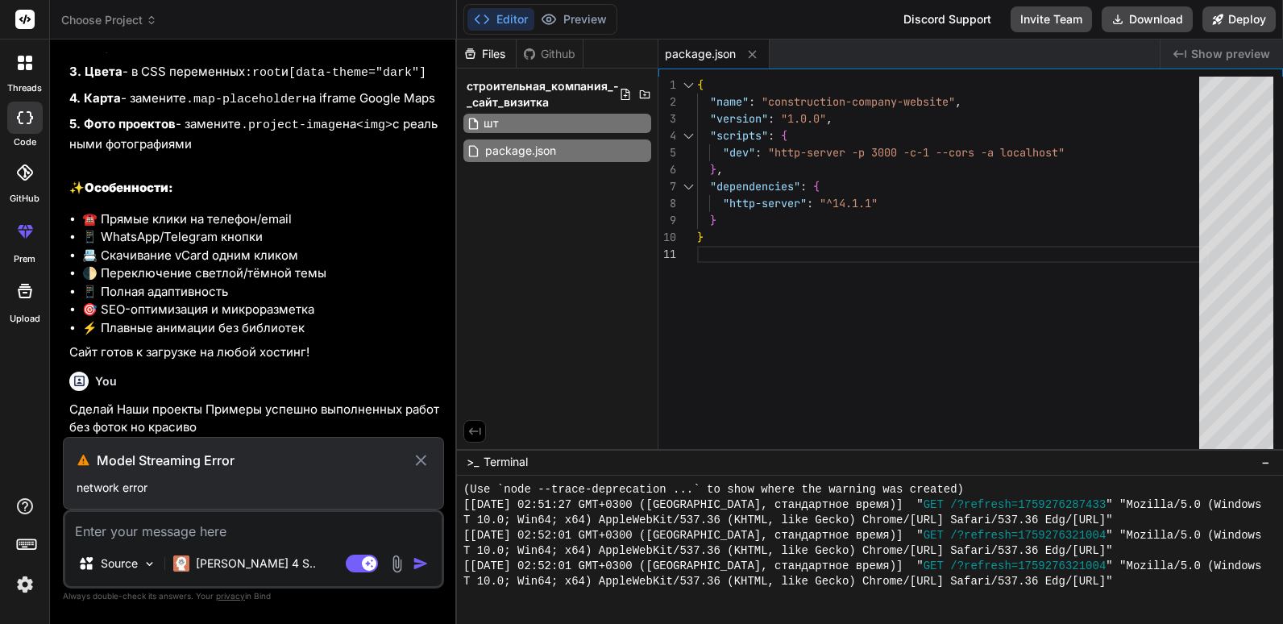
type input "ш"
type input "index.html"
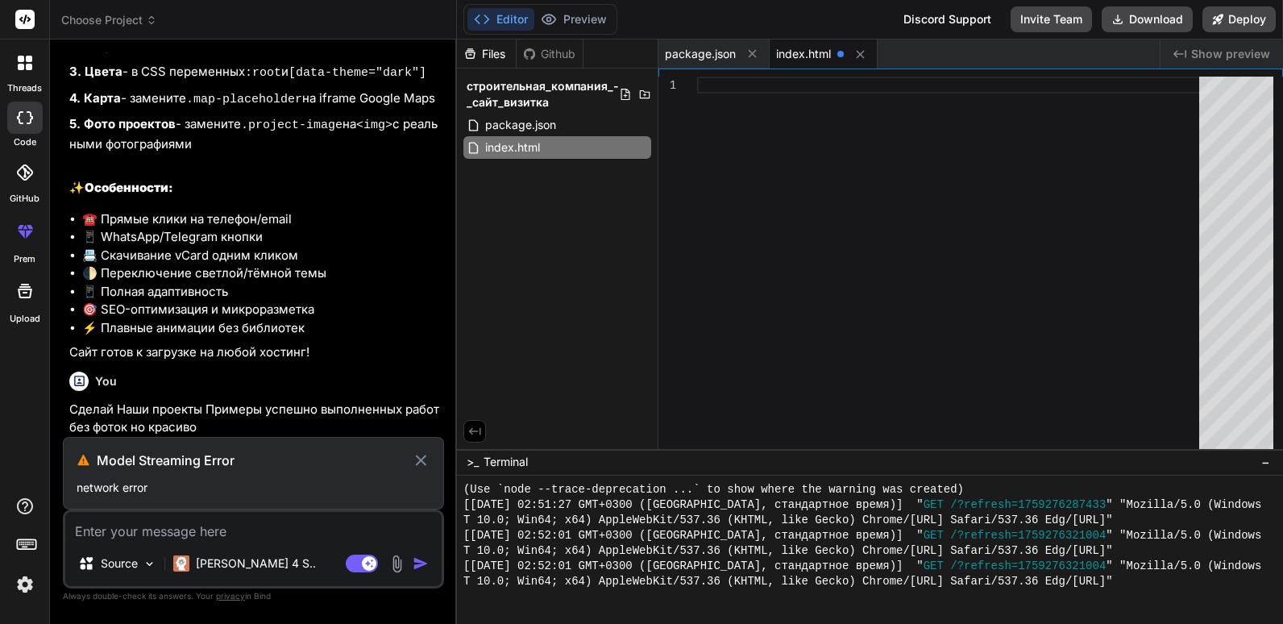
click at [762, 149] on div at bounding box center [953, 266] width 512 height 379
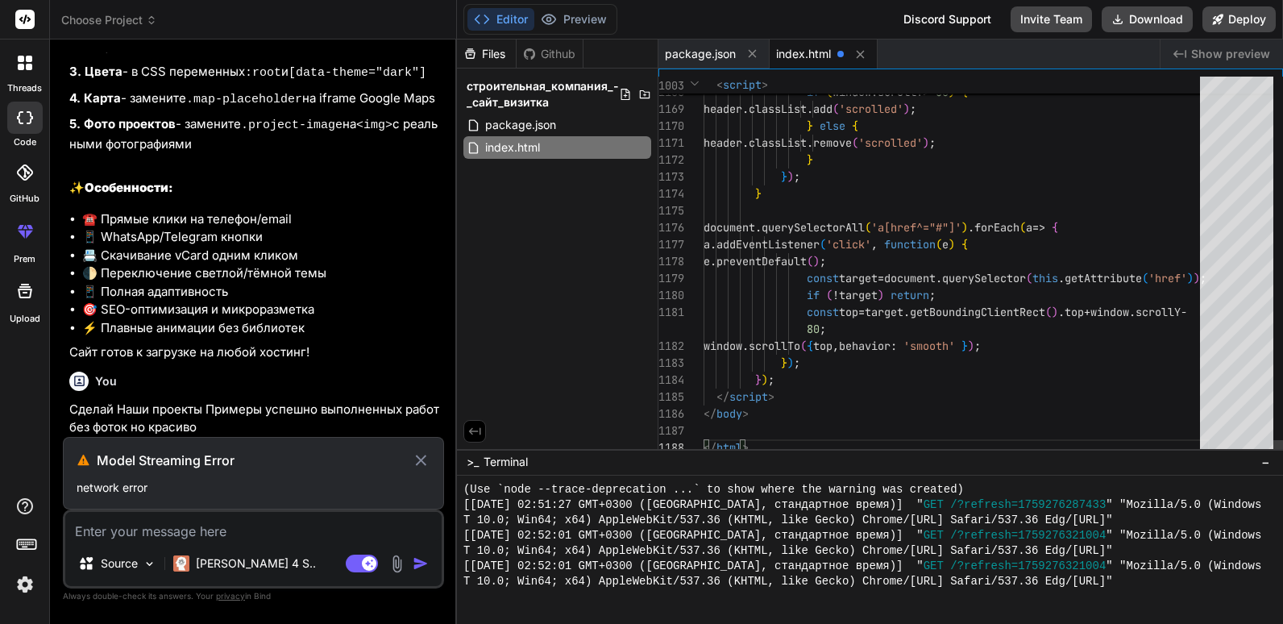
type textarea "} document.querySelectorAll('a[href^="#"]').forEach(a => { a.addEventListener('…"
click at [599, 222] on div "Files Github строительная_компания_-_сайт_визитка package.json index.html" at bounding box center [557, 243] width 201 height 409
click at [425, 459] on icon at bounding box center [421, 459] width 19 height 19
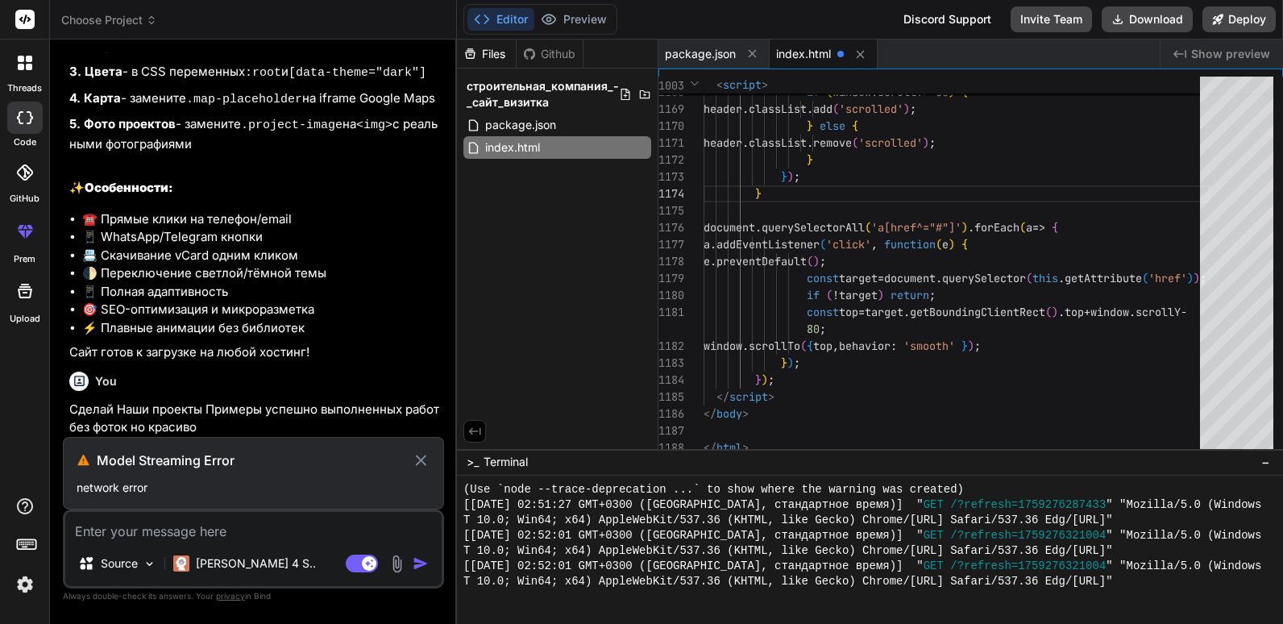
type textarea "x"
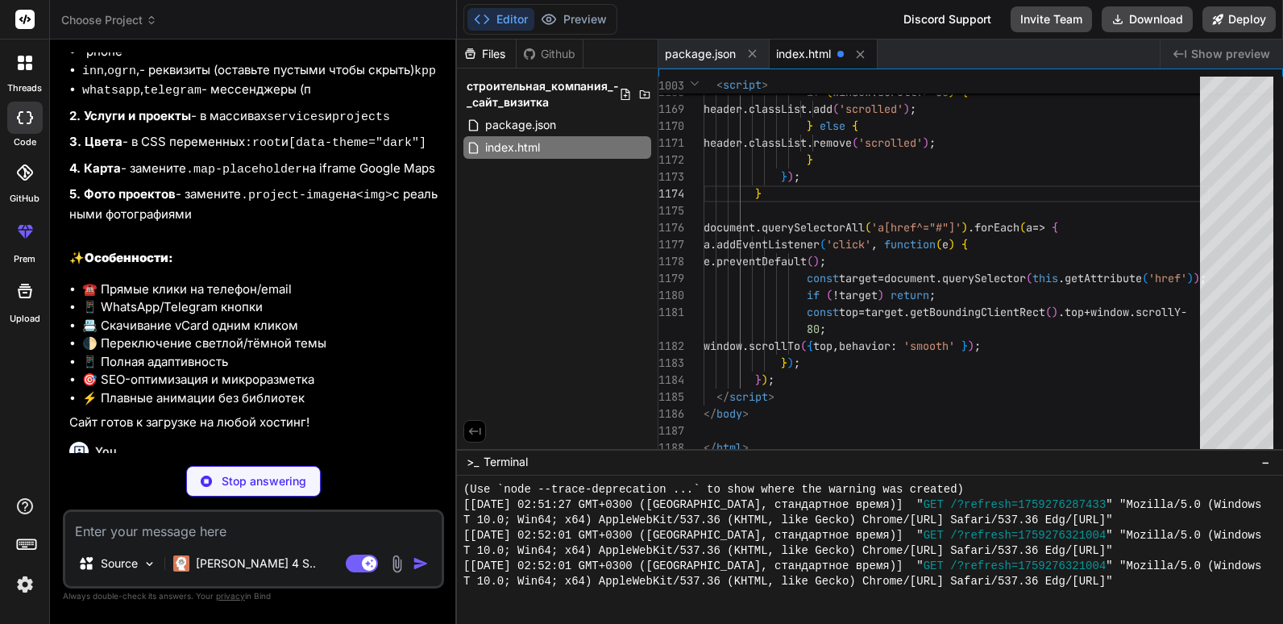
scroll to position [2031, 0]
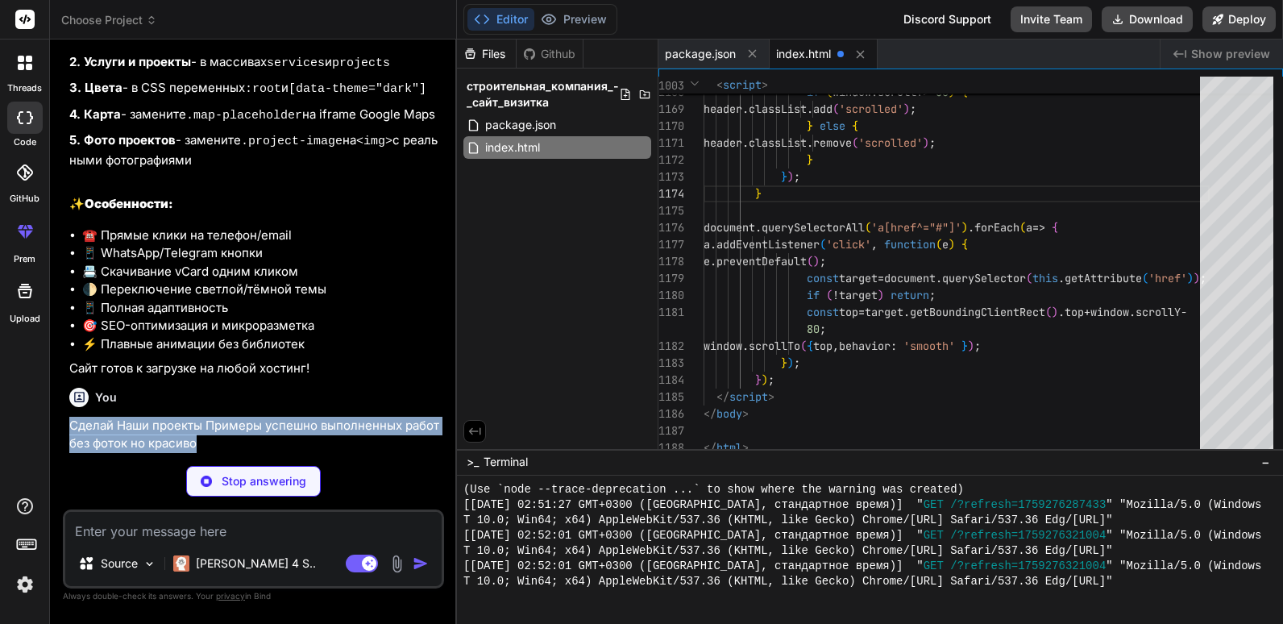
drag, startPoint x: 205, startPoint y: 439, endPoint x: 69, endPoint y: 425, distance: 136.9
click at [68, 423] on div "You Bind AI 🔹 Проект: Строительная Компания - Сайт Визитка 🔧 Технологии: HTML +…" at bounding box center [255, 252] width 378 height 400
copy p "Сделай Наши проекты Примеры успешно выполненных работ без фоток но красиво"
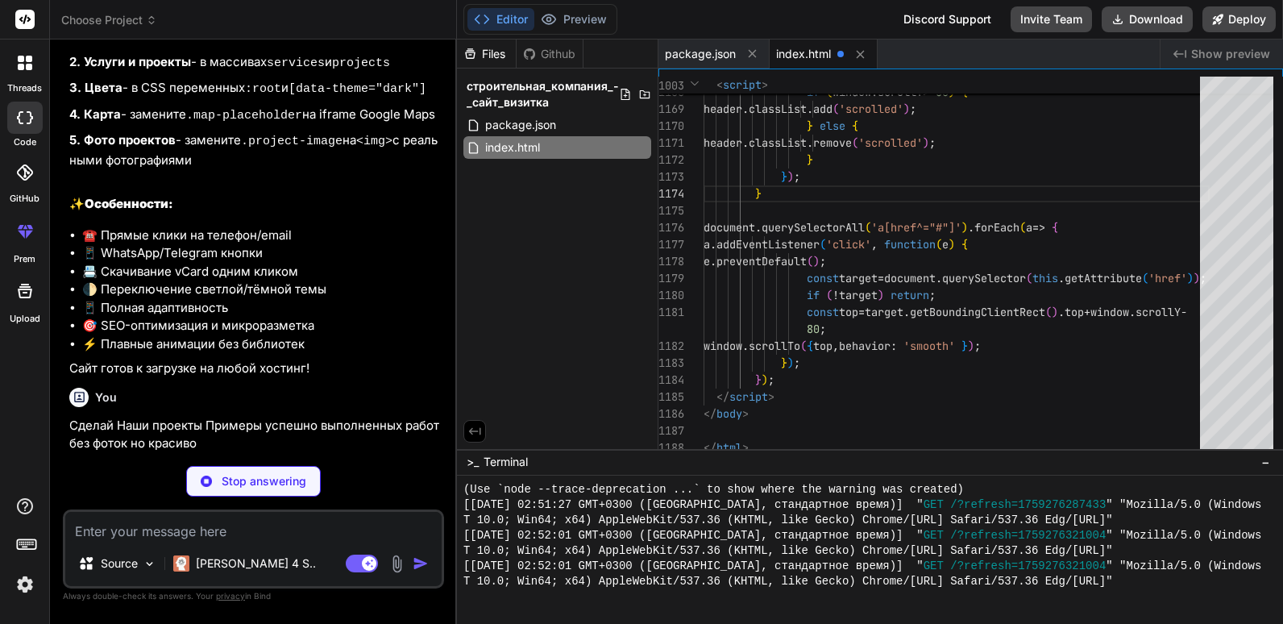
click at [122, 522] on textarea at bounding box center [253, 526] width 376 height 29
paste textarea "Сделай Наши проекты Примеры успешно выполненных работ без фоток но красиво"
type textarea "Сделай Наши проекты Примеры успешно выполненных работ без фоток но красиво"
type textarea "x"
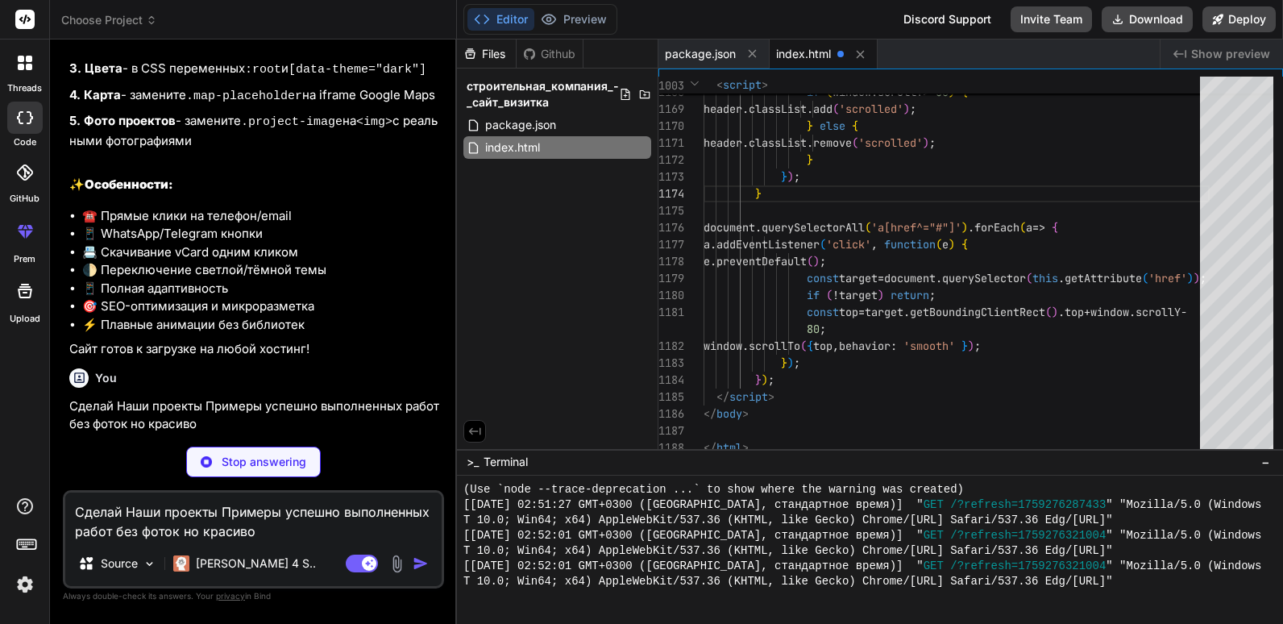
type textarea "Сделай Наши проекты Примеры успешно выполненных работ без фоток но красиво"
click at [400, 564] on img at bounding box center [397, 563] width 19 height 19
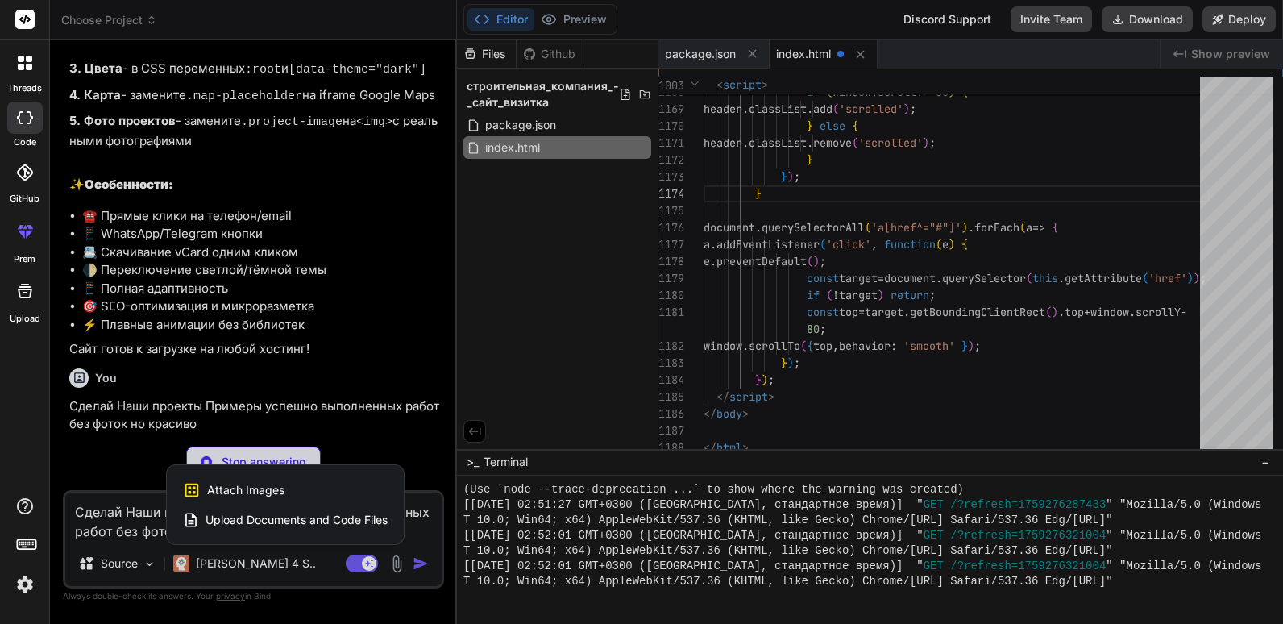
click at [207, 522] on span "Upload Documents and Code Files" at bounding box center [296, 520] width 182 height 16
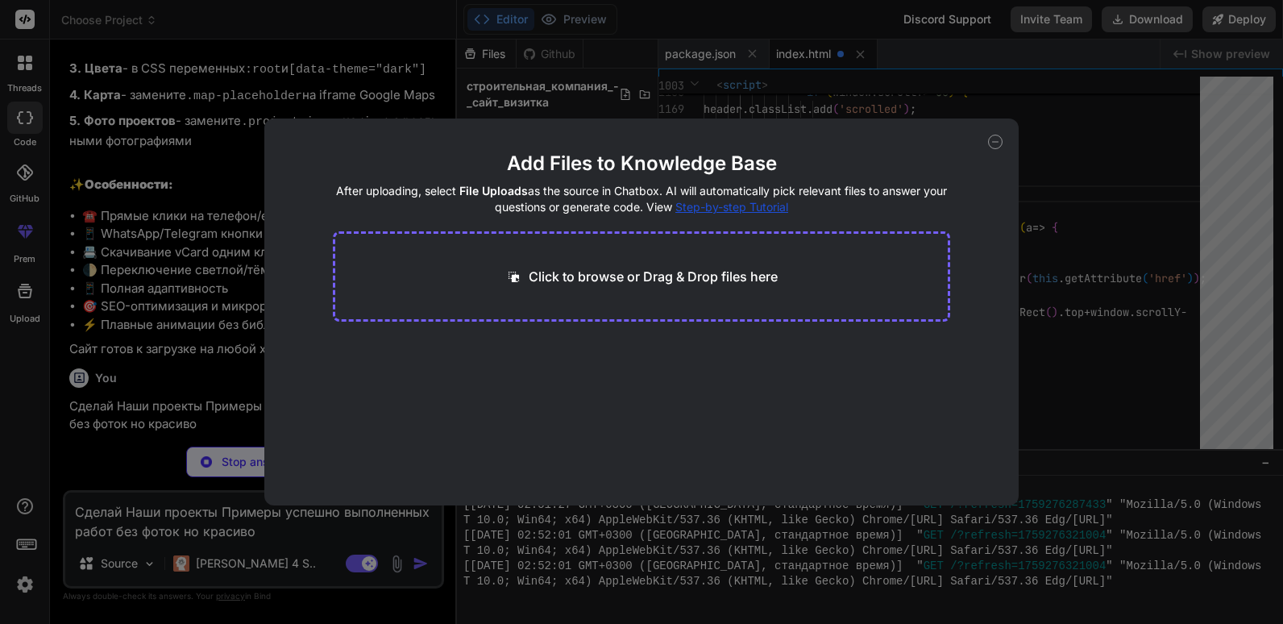
click at [994, 145] on icon at bounding box center [995, 142] width 15 height 15
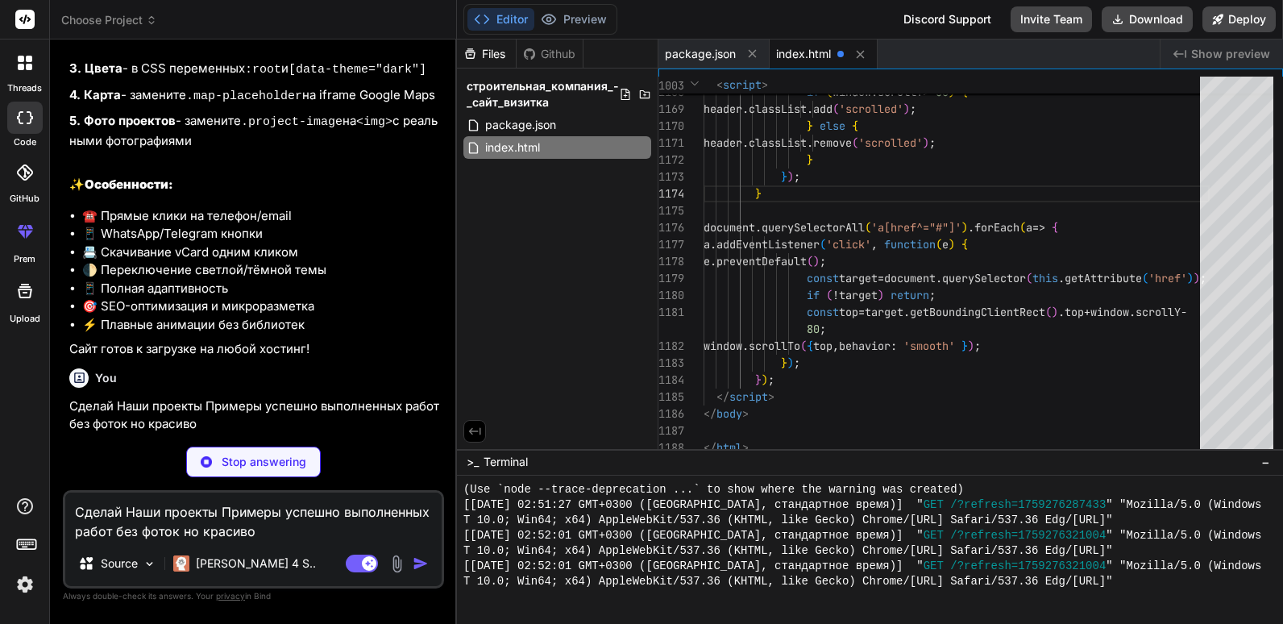
click at [371, 529] on textarea "Сделай Наши проекты Примеры успешно выполненных работ без фоток но красиво" at bounding box center [253, 516] width 376 height 48
click at [405, 558] on img at bounding box center [397, 563] width 19 height 19
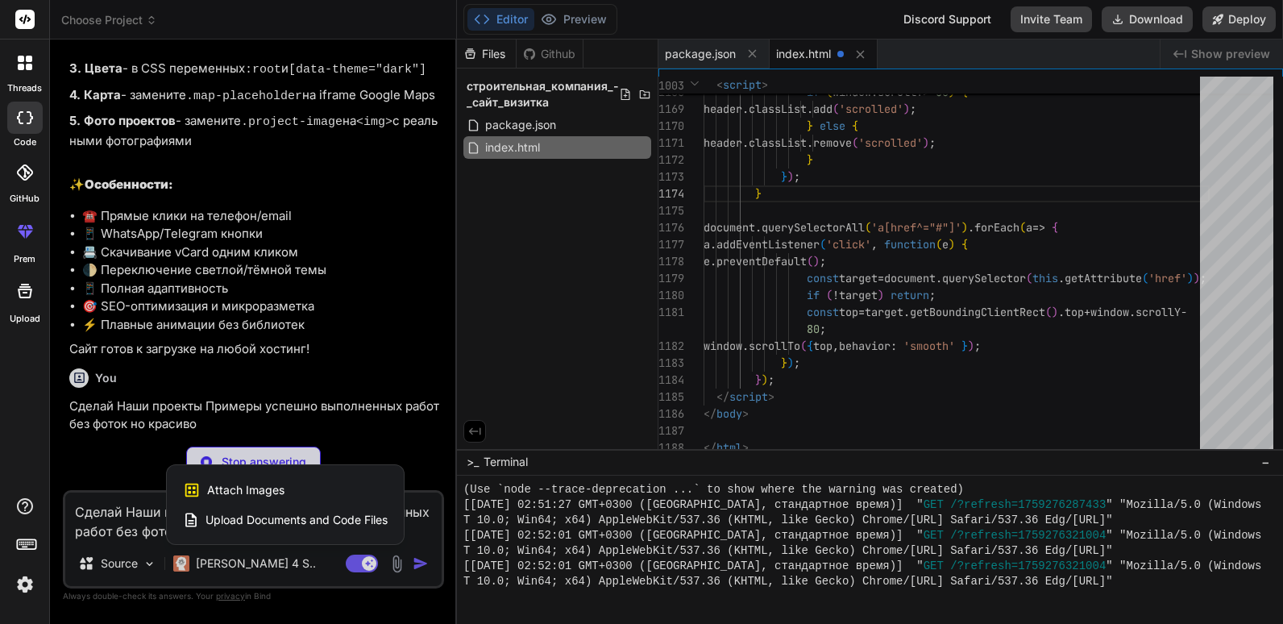
click at [332, 430] on div at bounding box center [641, 312] width 1283 height 624
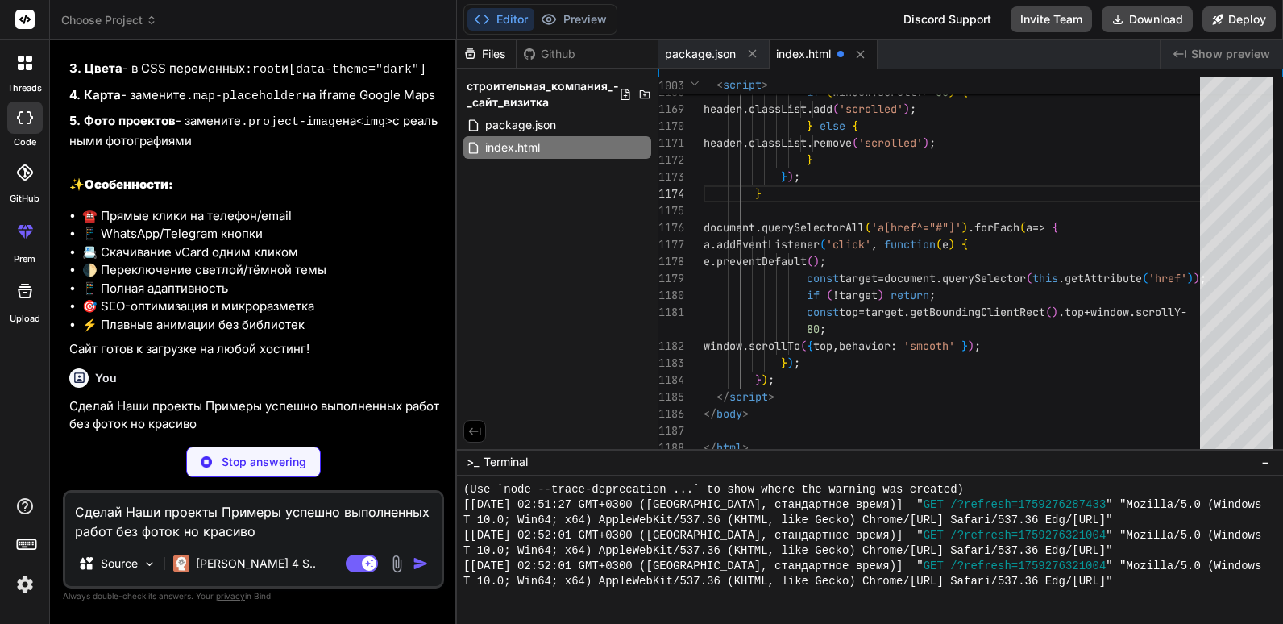
click at [299, 457] on p "Stop answering" at bounding box center [264, 462] width 85 height 16
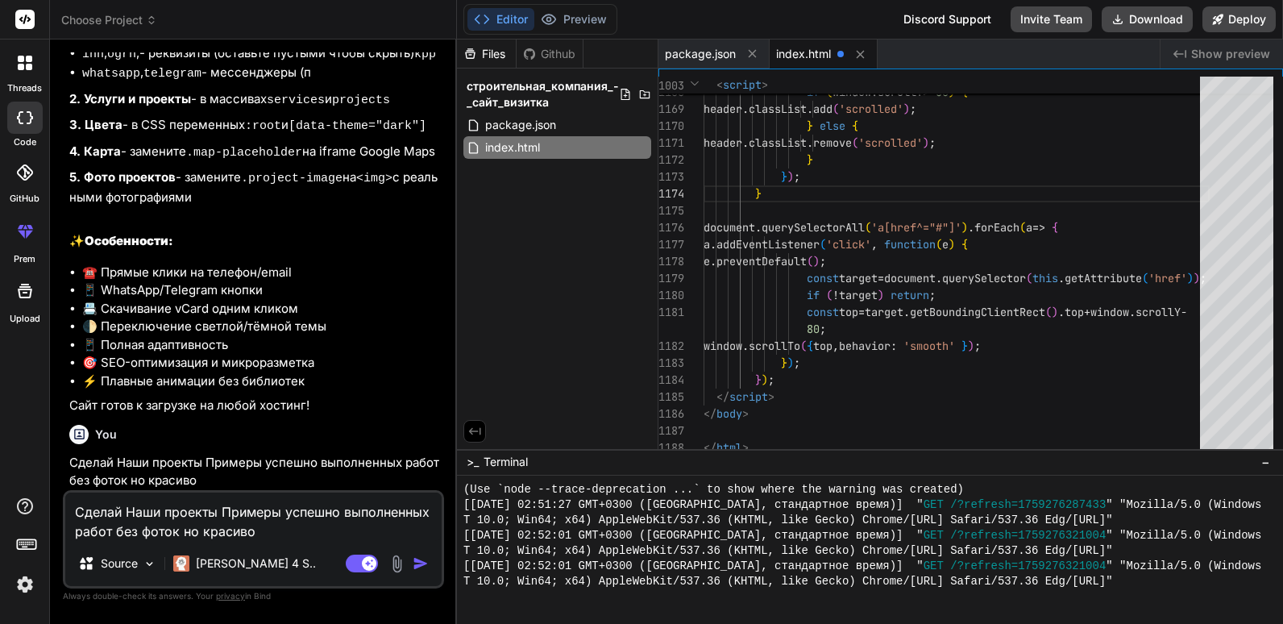
click at [420, 563] on img "button" at bounding box center [420, 563] width 16 height 16
type textarea "x"
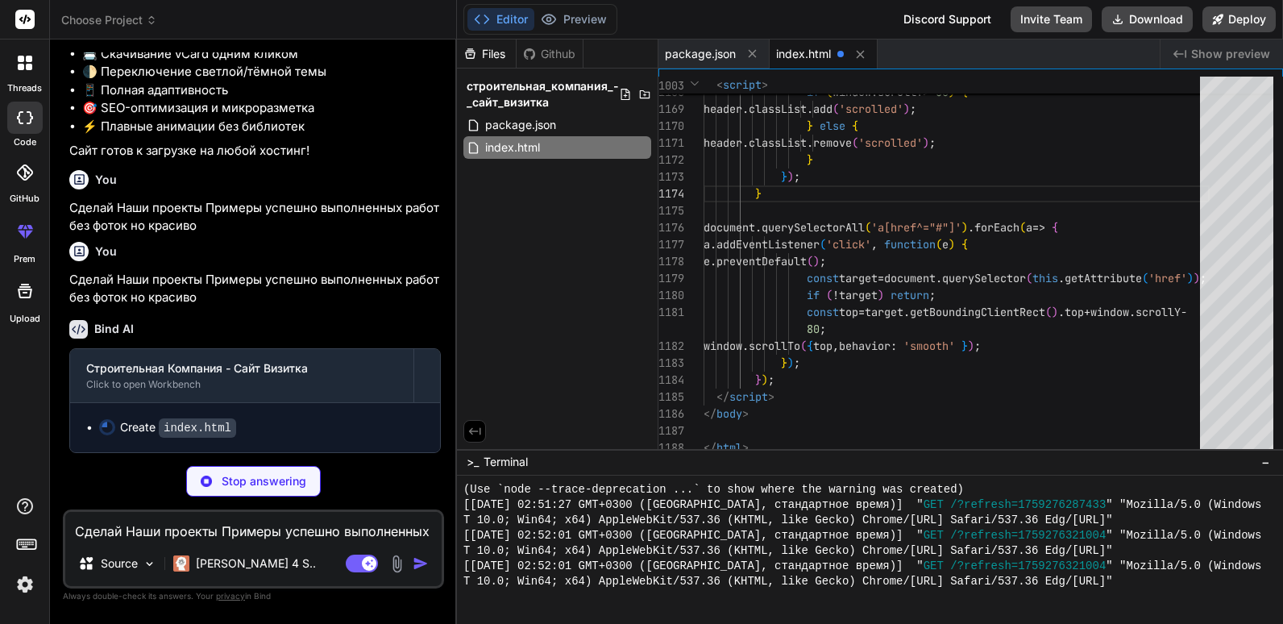
scroll to position [2249, 0]
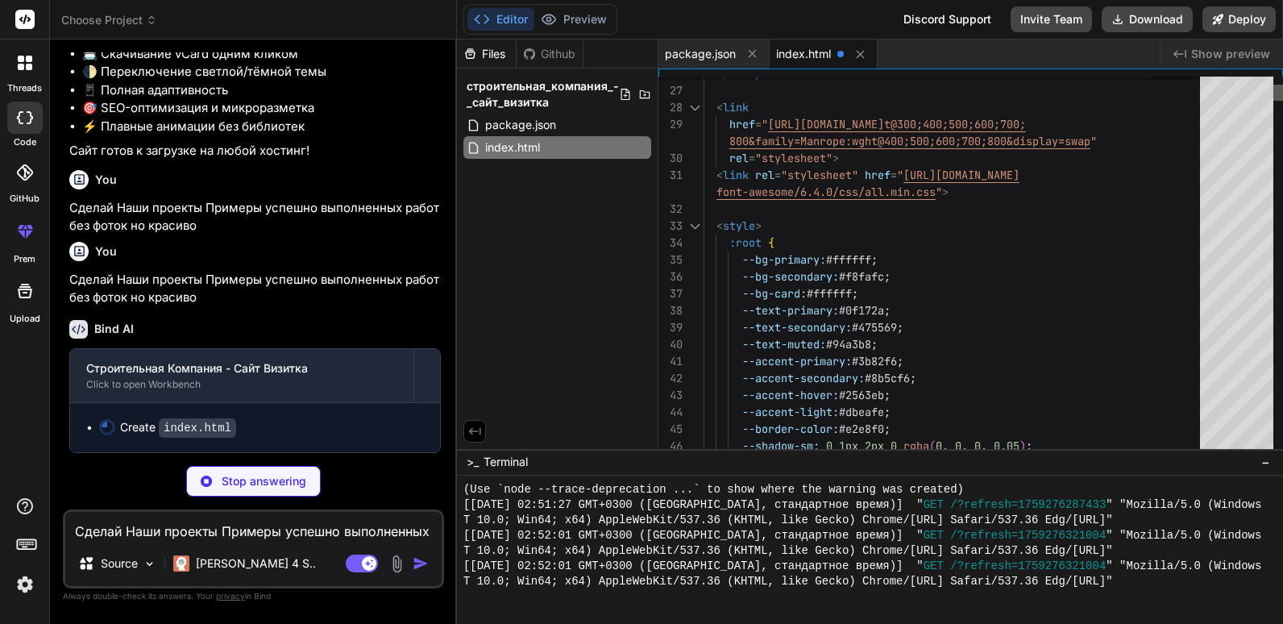
click at [1273, 90] on div at bounding box center [1278, 93] width 10 height 16
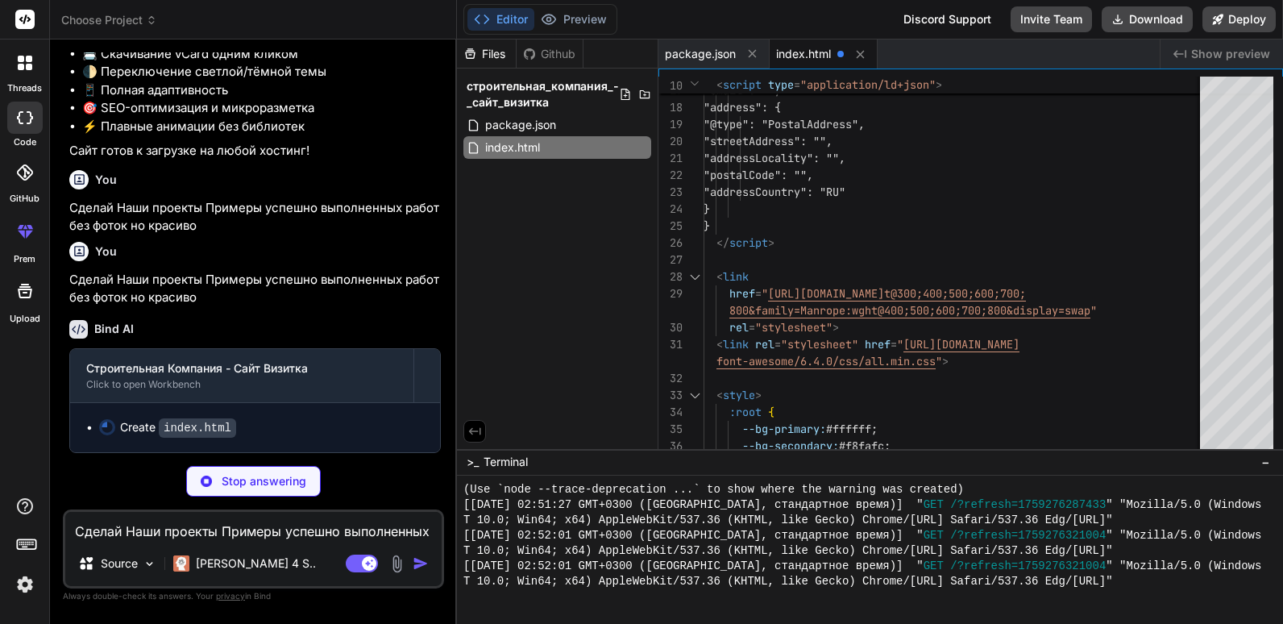
type textarea "x"
type textarea "? 'rgba(15, 15, 15, 0.95)' : 'rgba(255, 255, 255, 0.95)'; } }); </script> </bod…"
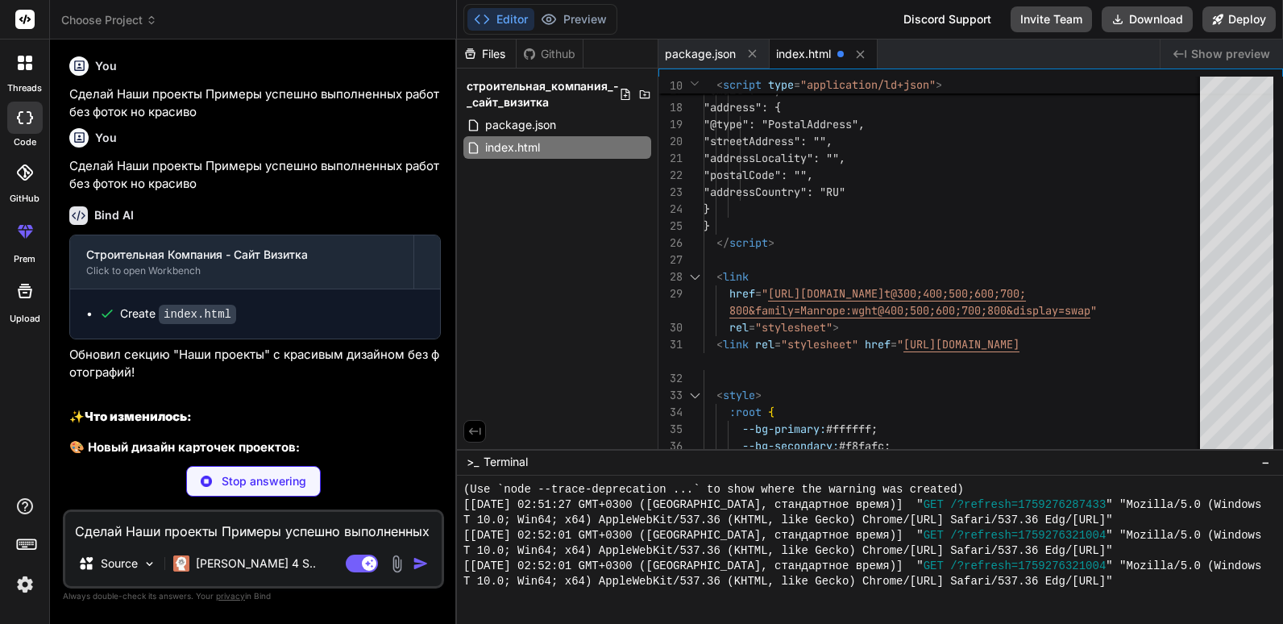
type textarea "x"
